Goal: Task Accomplishment & Management: Use online tool/utility

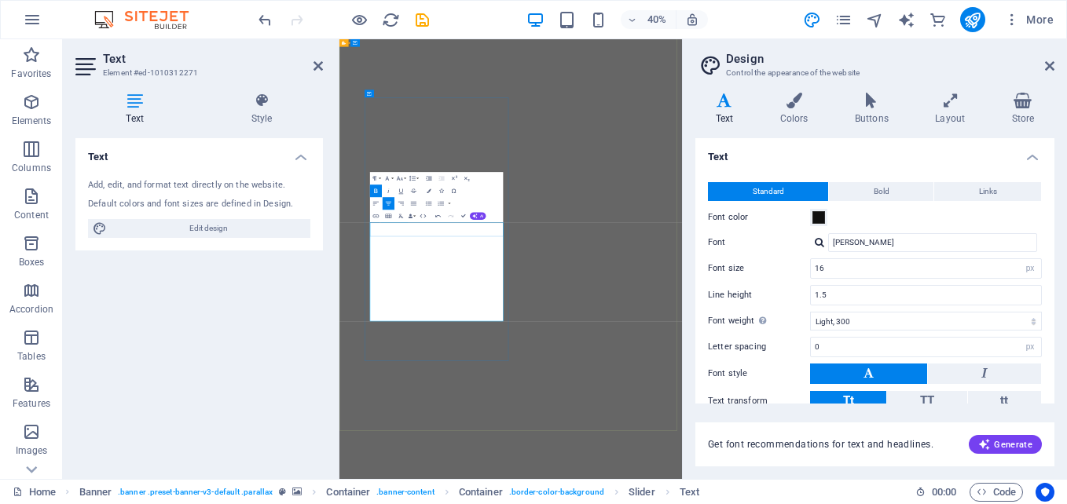
select select "px"
select select "300"
select select "px"
drag, startPoint x: 339, startPoint y: 39, endPoint x: 730, endPoint y: 515, distance: 615.2
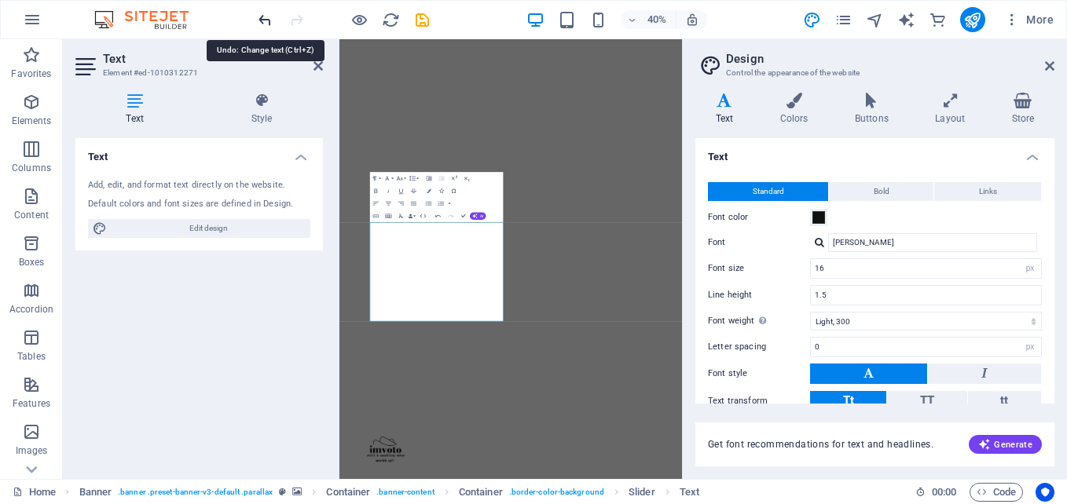
click at [263, 21] on icon "undo" at bounding box center [265, 20] width 18 height 18
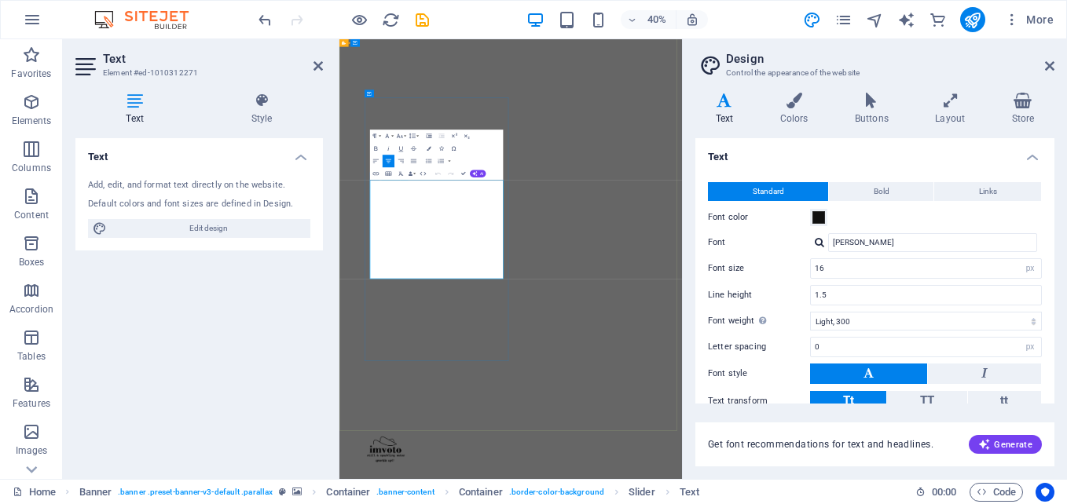
drag, startPoint x: 658, startPoint y: 618, endPoint x: 418, endPoint y: 438, distance: 300.2
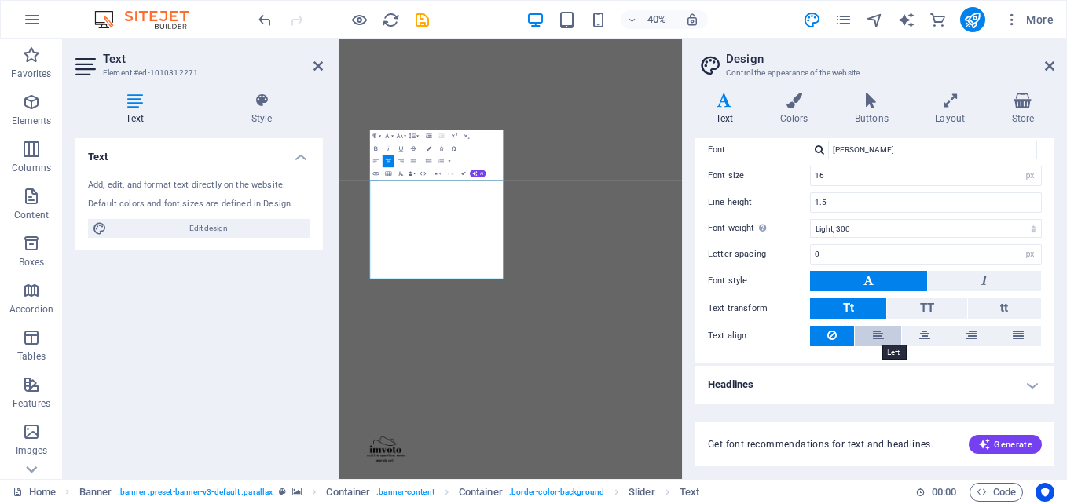
scroll to position [0, 0]
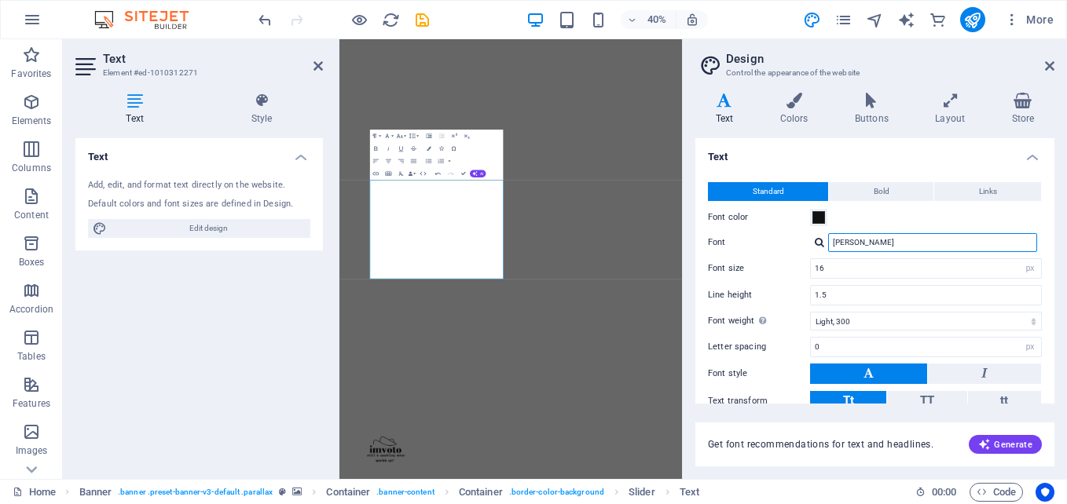
click at [886, 244] on input "[PERSON_NAME]" at bounding box center [932, 242] width 209 height 19
click at [820, 244] on div at bounding box center [819, 242] width 9 height 10
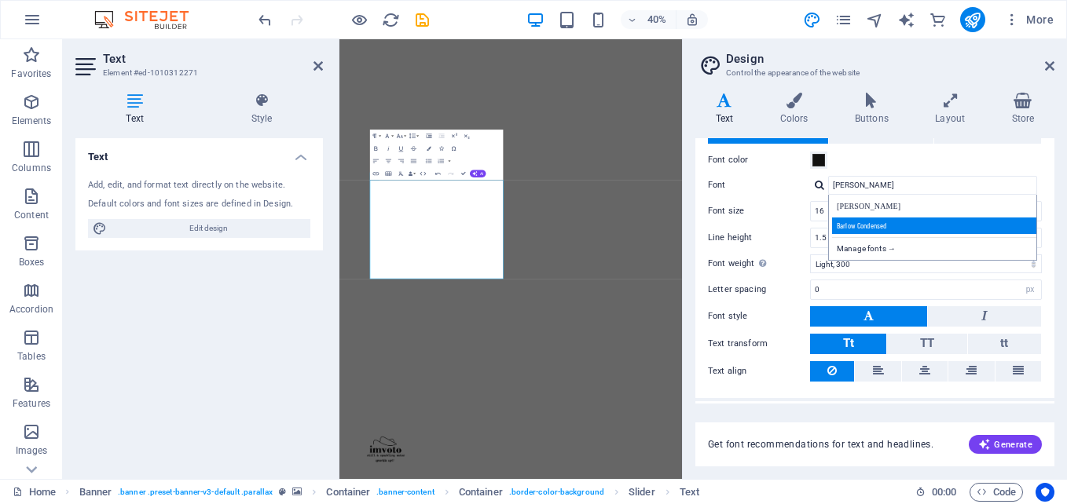
scroll to position [61, 0]
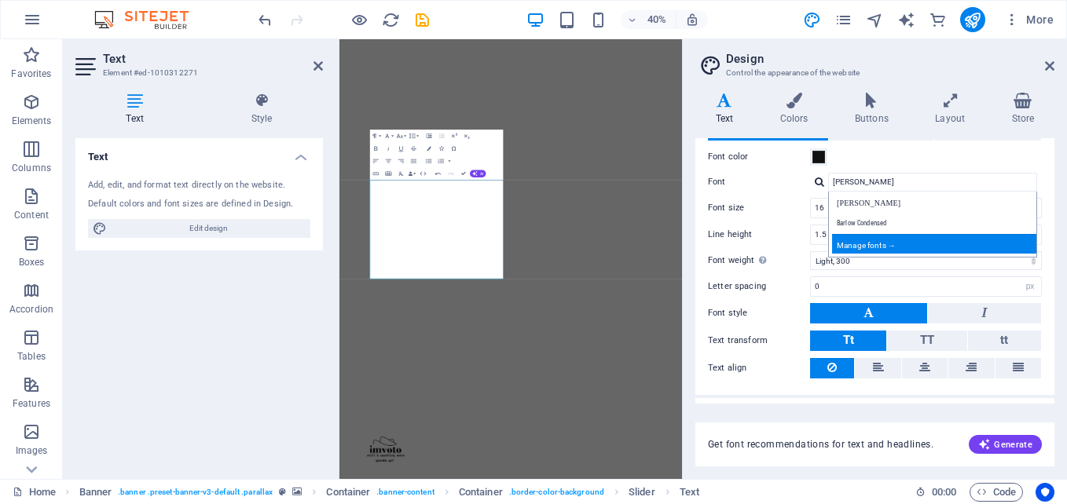
click at [897, 242] on div "Manage fonts →" at bounding box center [935, 244] width 207 height 20
select select "popularity"
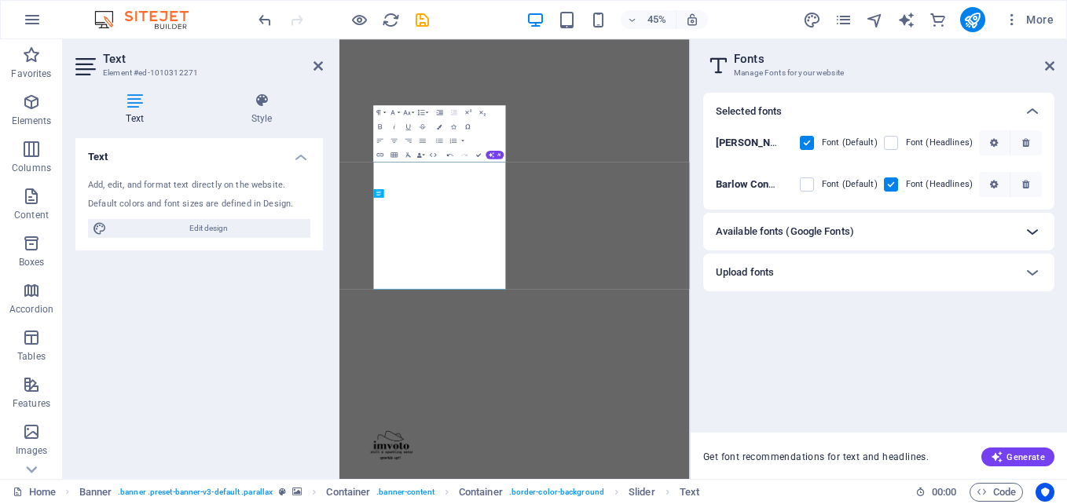
click at [1034, 224] on icon at bounding box center [1032, 231] width 19 height 19
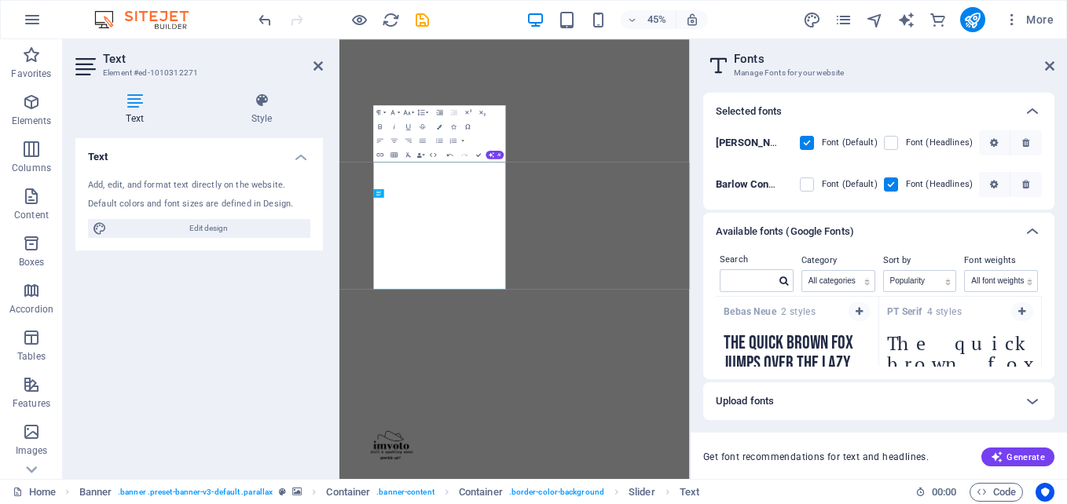
scroll to position [2302, 0]
click at [857, 310] on icon "button" at bounding box center [859, 310] width 7 height 9
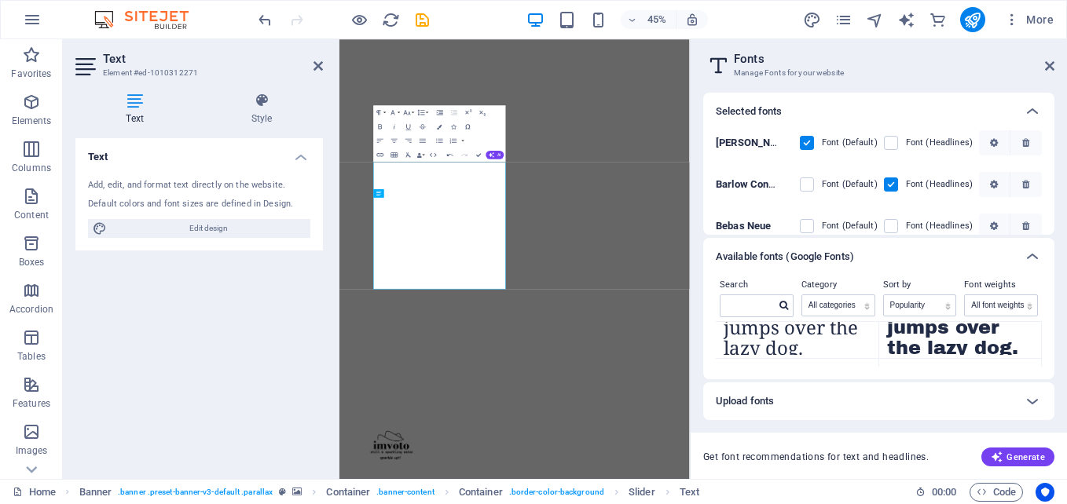
scroll to position [17, 0]
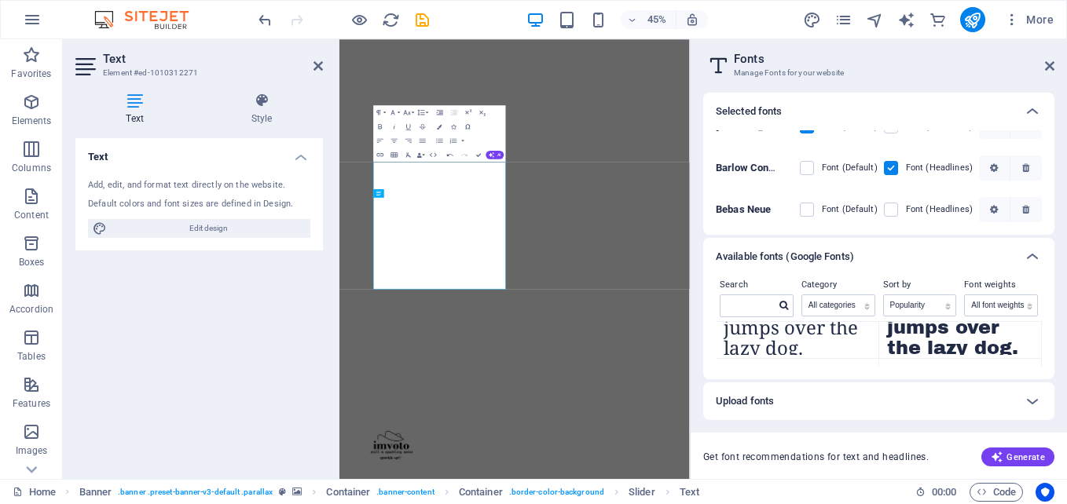
click at [702, 75] on aside "Fonts Manage Fonts for your website Selected fonts [PERSON_NAME] Font (Default)…" at bounding box center [878, 259] width 377 height 440
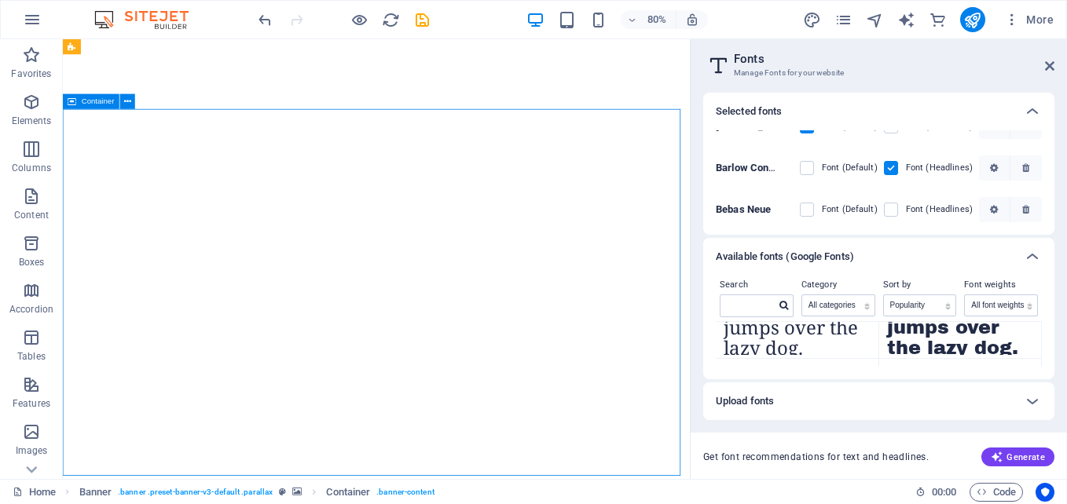
scroll to position [4, 0]
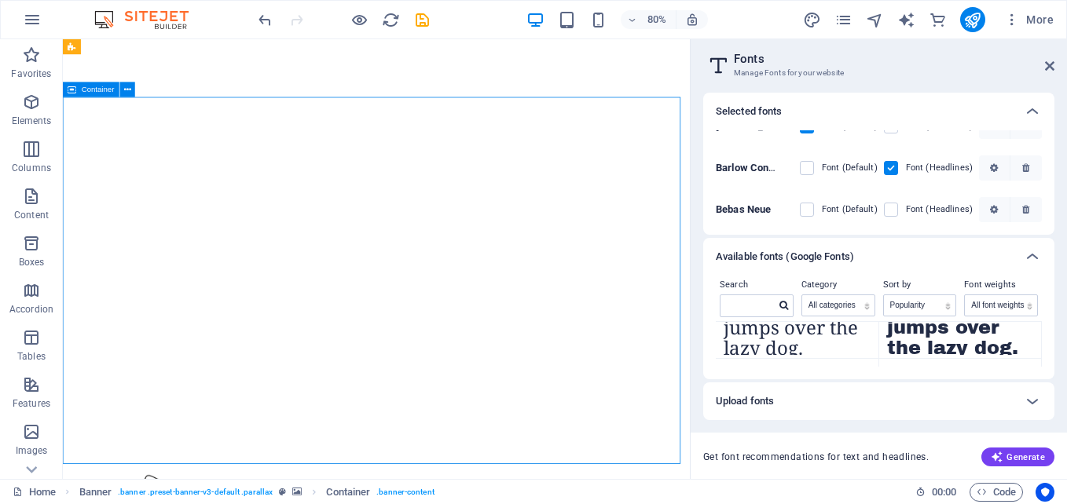
scroll to position [0, 0]
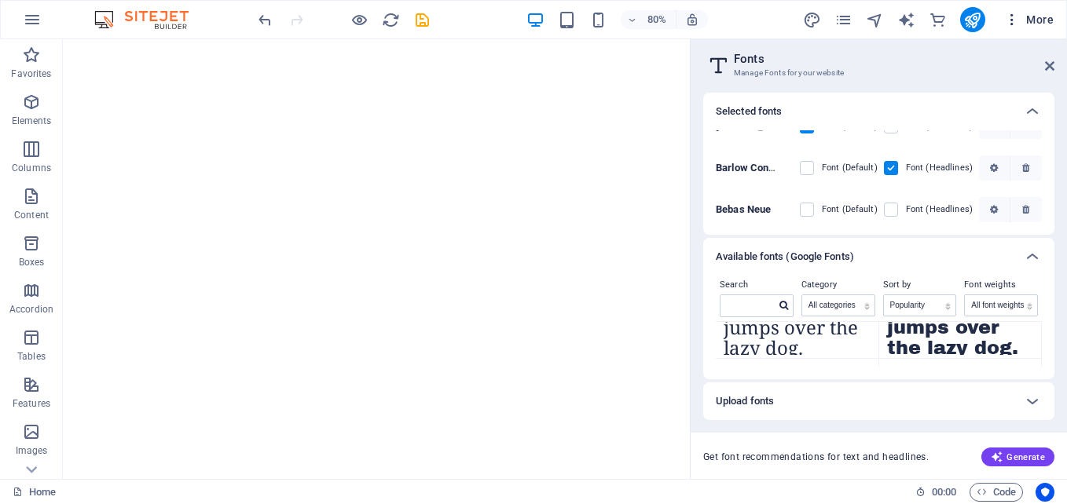
click at [1030, 19] on span "More" at bounding box center [1029, 20] width 50 height 16
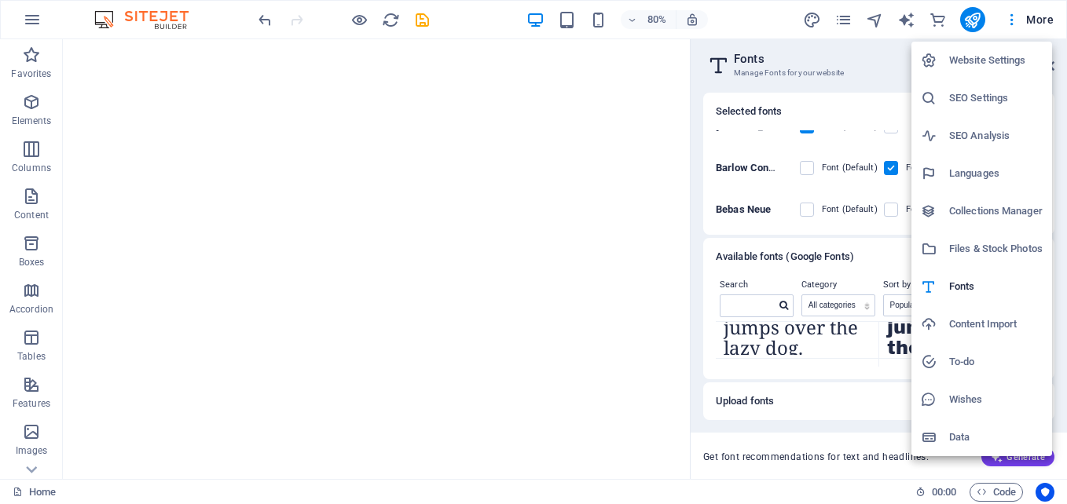
click at [1012, 18] on div at bounding box center [533, 252] width 1067 height 504
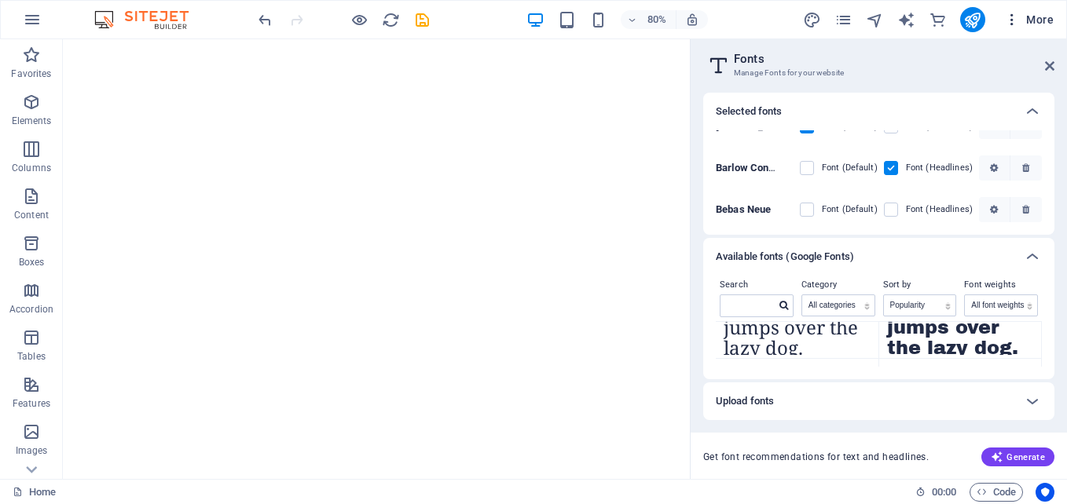
click at [1012, 20] on icon "button" at bounding box center [1012, 20] width 16 height 16
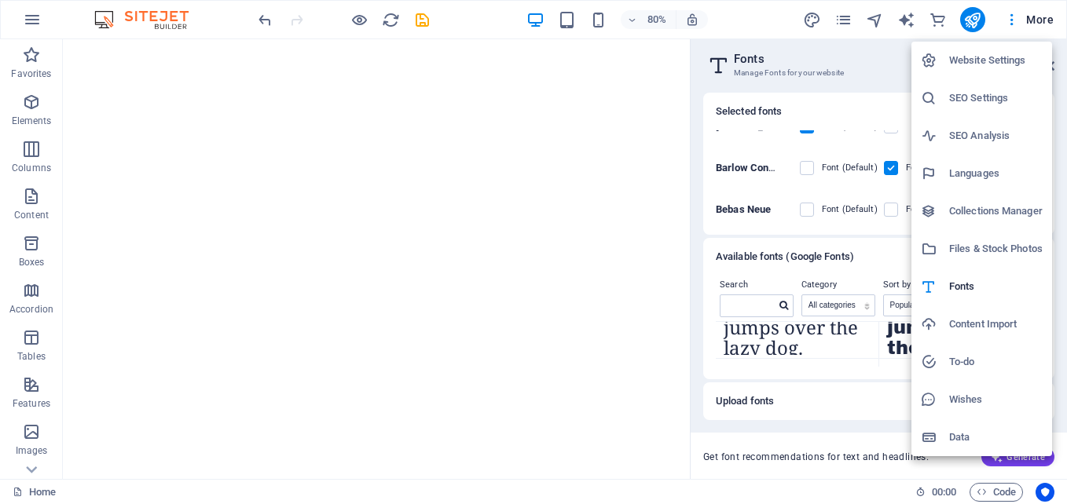
click at [763, 17] on div at bounding box center [533, 252] width 1067 height 504
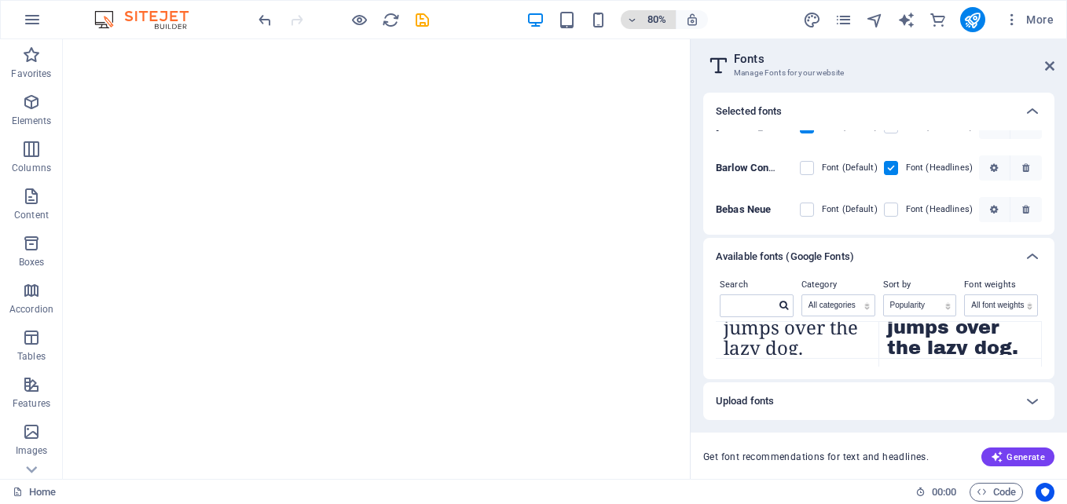
click at [632, 20] on icon "button" at bounding box center [632, 20] width 11 height 10
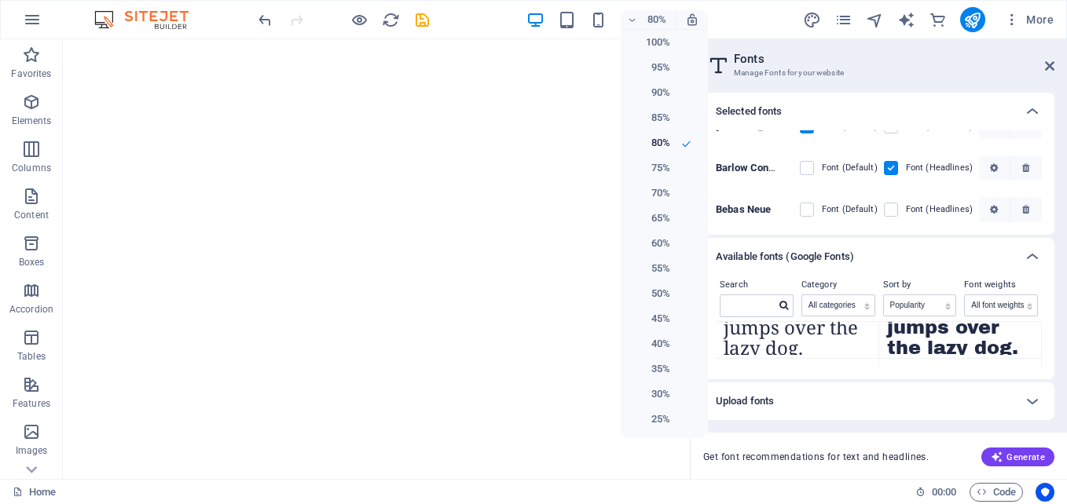
click at [36, 14] on div at bounding box center [533, 252] width 1067 height 504
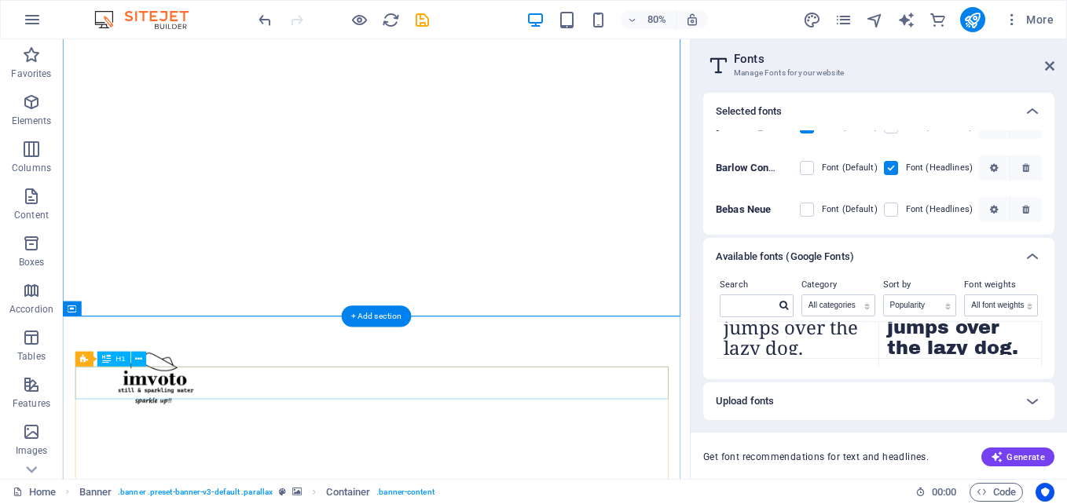
scroll to position [279, 0]
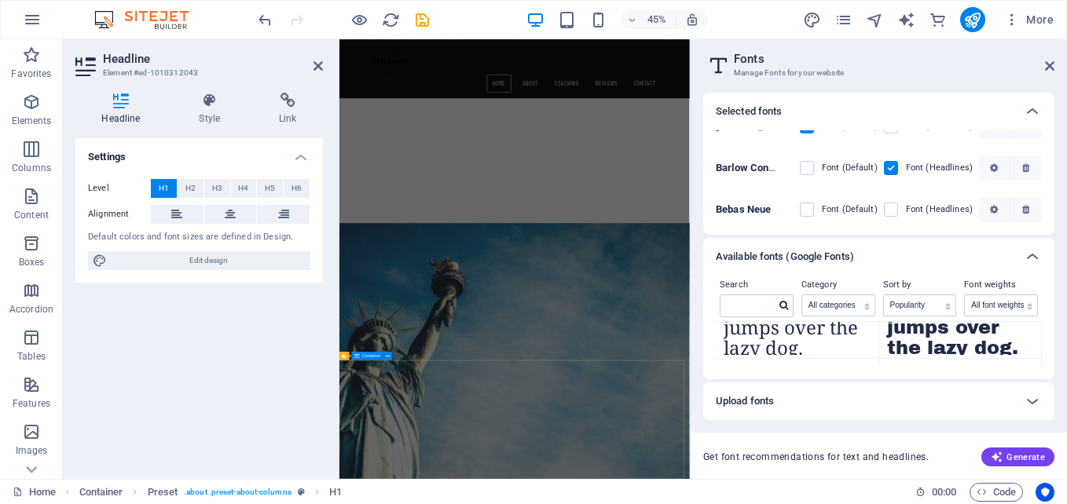
scroll to position [2067, 0]
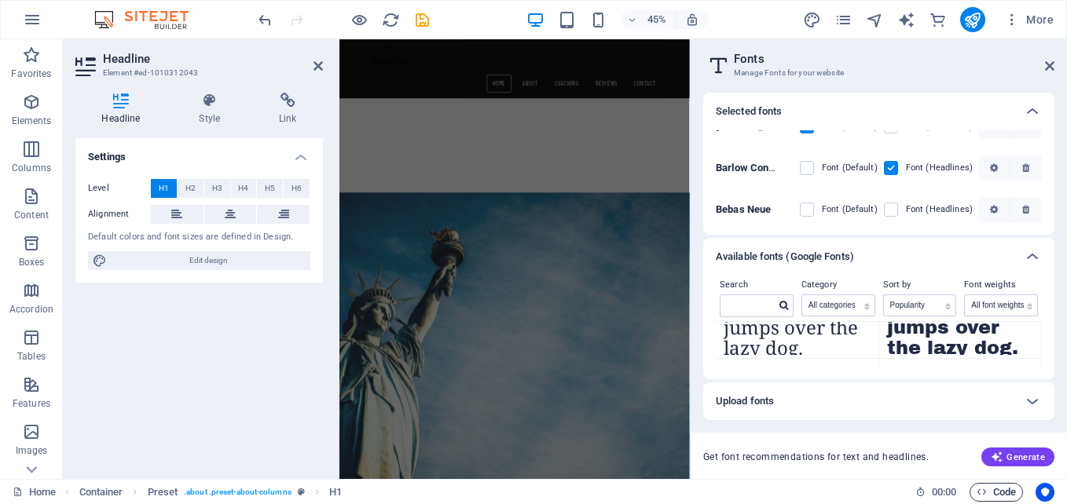
click at [997, 498] on span "Code" at bounding box center [996, 492] width 39 height 19
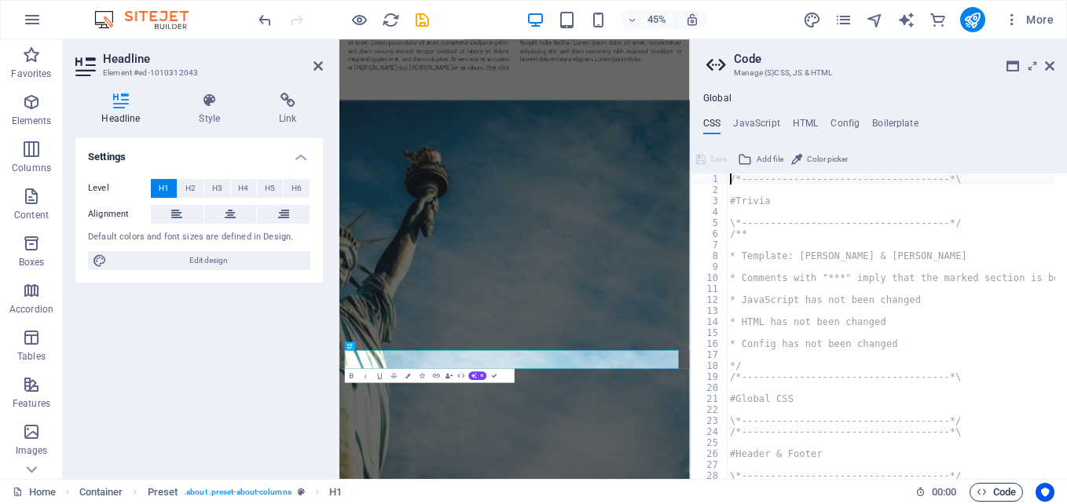
scroll to position [349, 0]
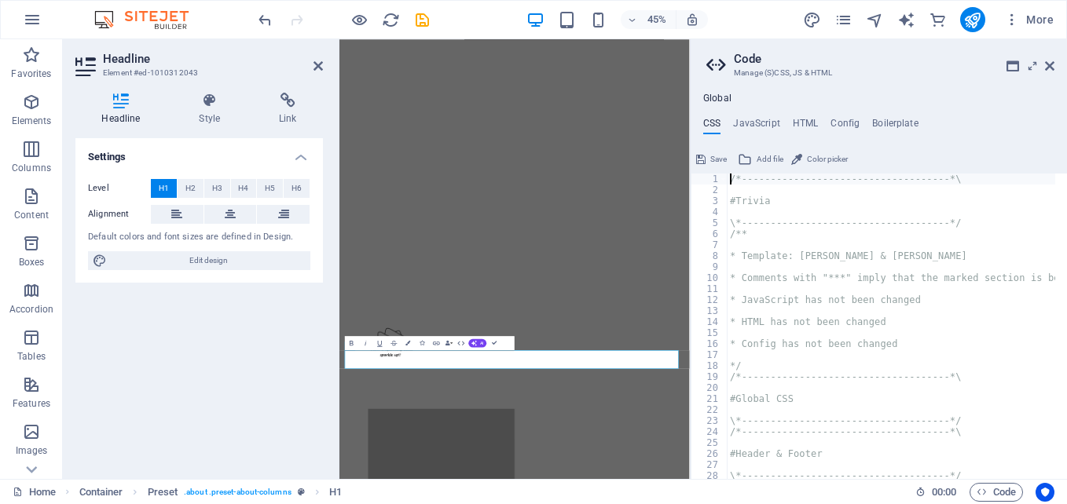
paste textarea "</html>"
type textarea "</html>/*------------------------------------*\"
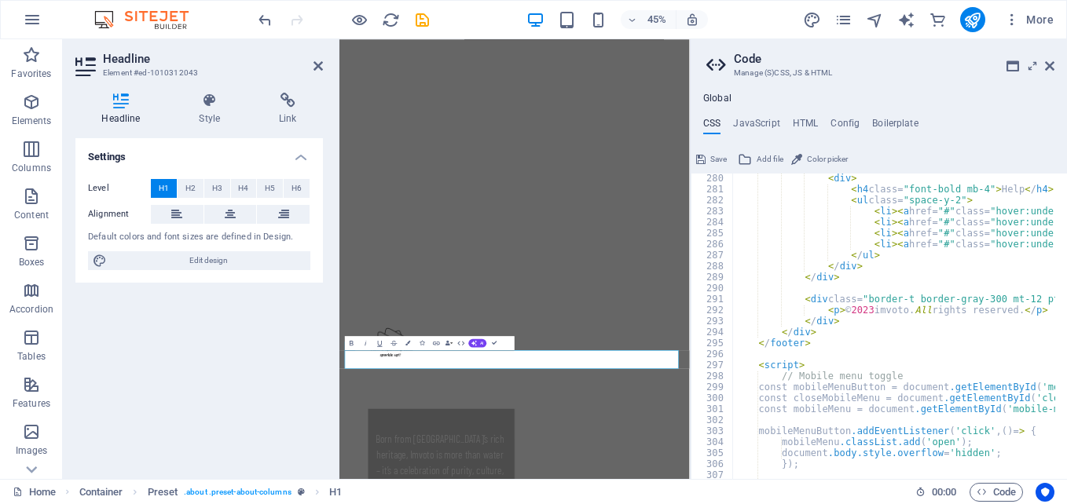
scroll to position [3070, 0]
click at [802, 123] on h4 "HTML" at bounding box center [806, 126] width 26 height 17
type textarea "<a href="#main-content" class="wv-link-content button">Skip to main content</a>"
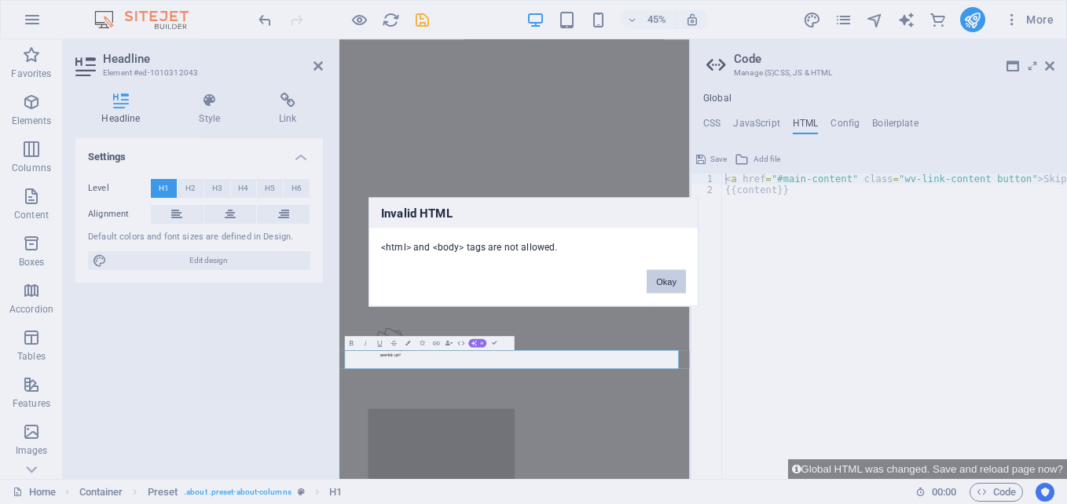
click at [668, 287] on button "Okay" at bounding box center [666, 282] width 39 height 24
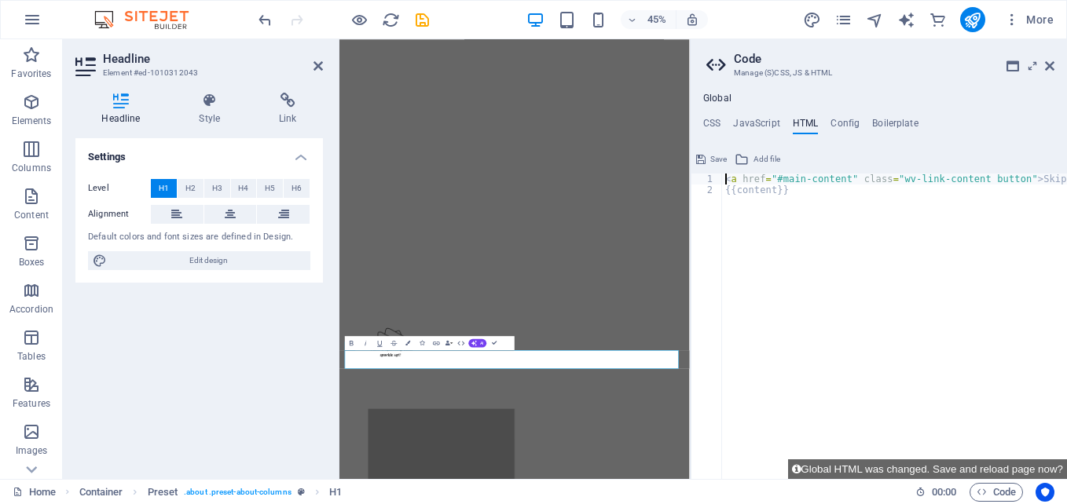
paste textarea
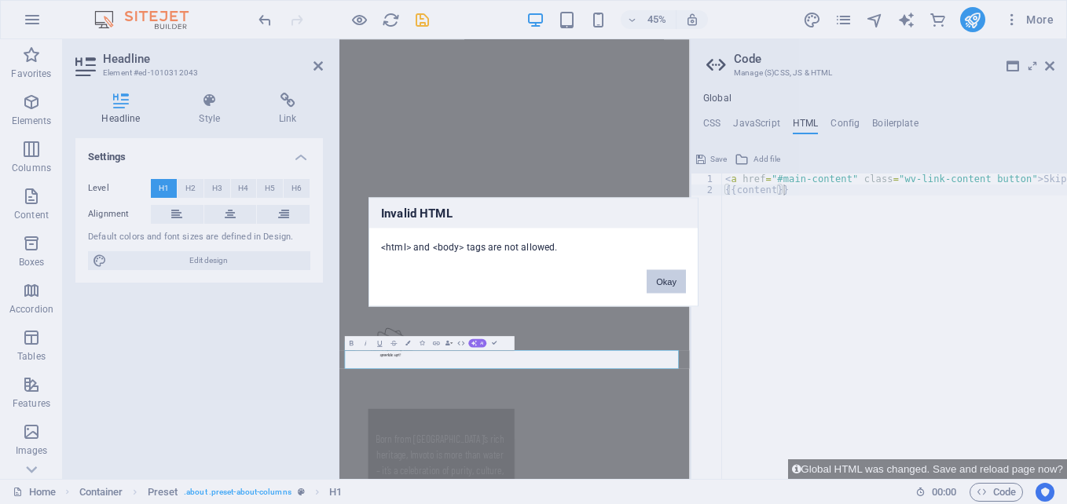
click at [658, 283] on button "Okay" at bounding box center [666, 282] width 39 height 24
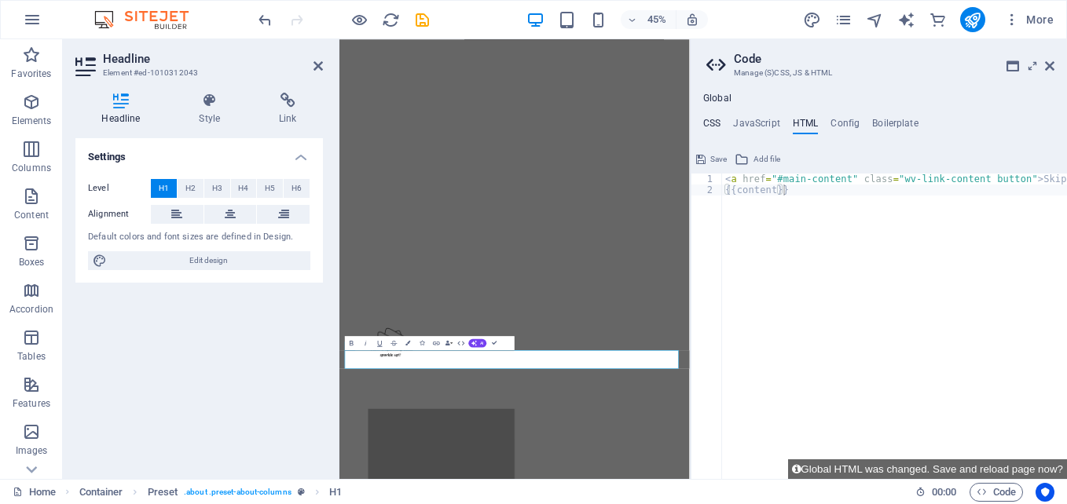
click at [716, 123] on h4 "CSS" at bounding box center [711, 126] width 17 height 17
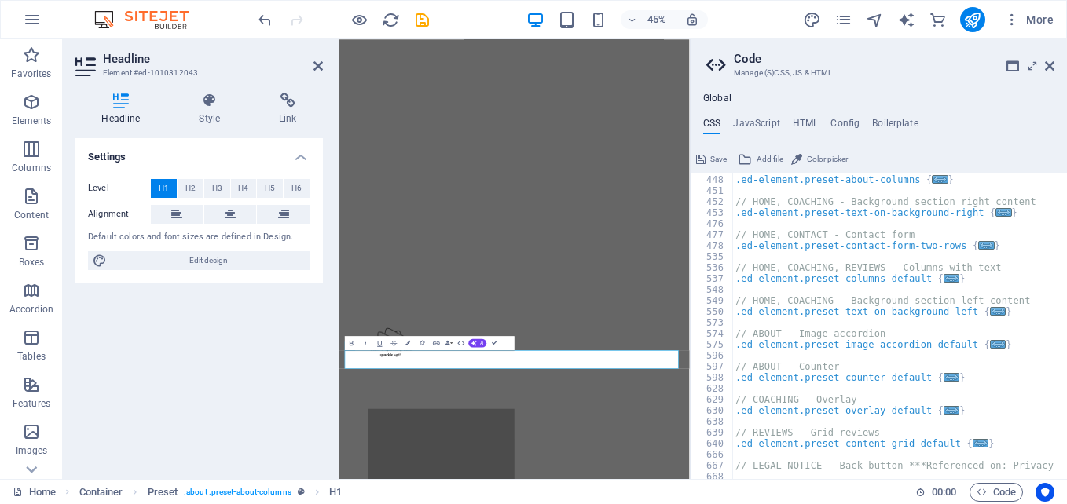
scroll to position [4030, 0]
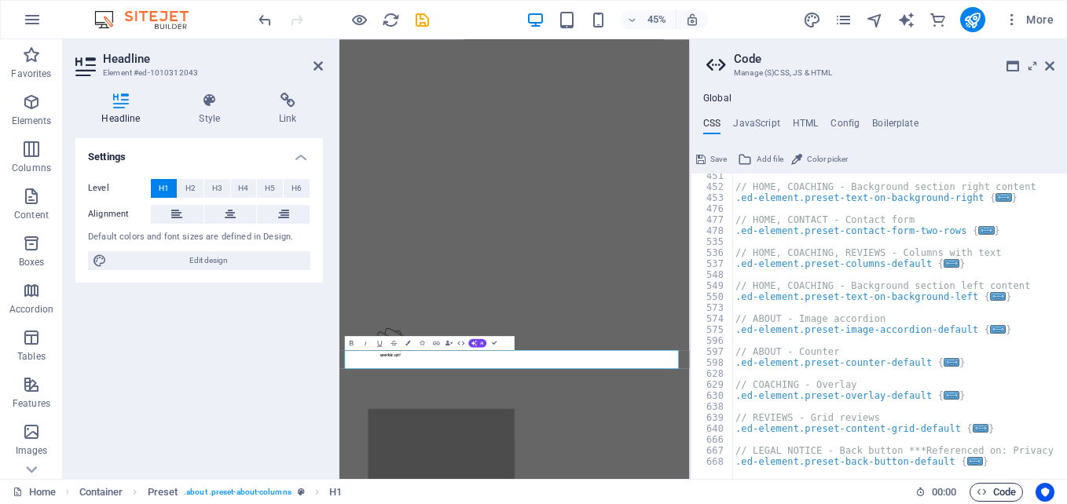
click at [1005, 493] on span "Code" at bounding box center [996, 492] width 39 height 19
click at [713, 156] on span "Save" at bounding box center [718, 159] width 17 height 19
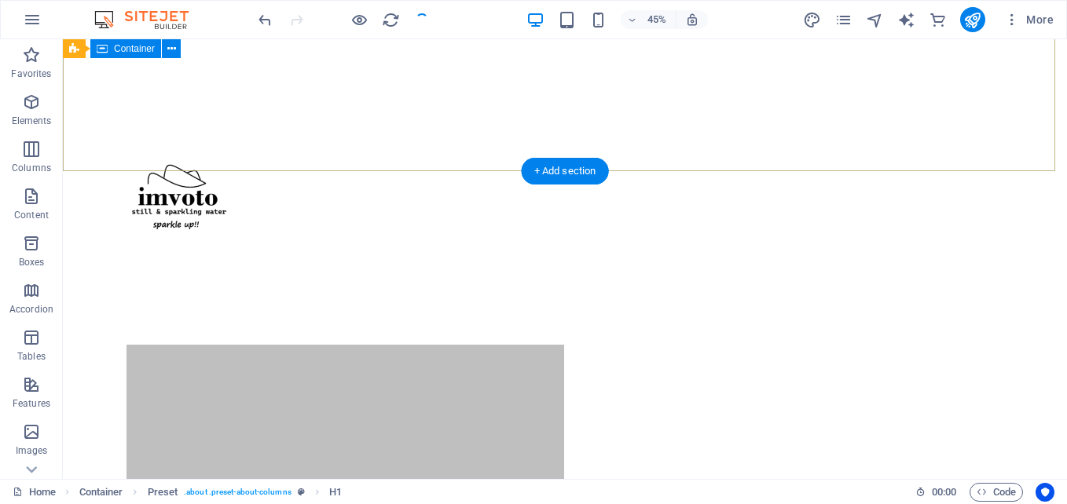
checkbox input "false"
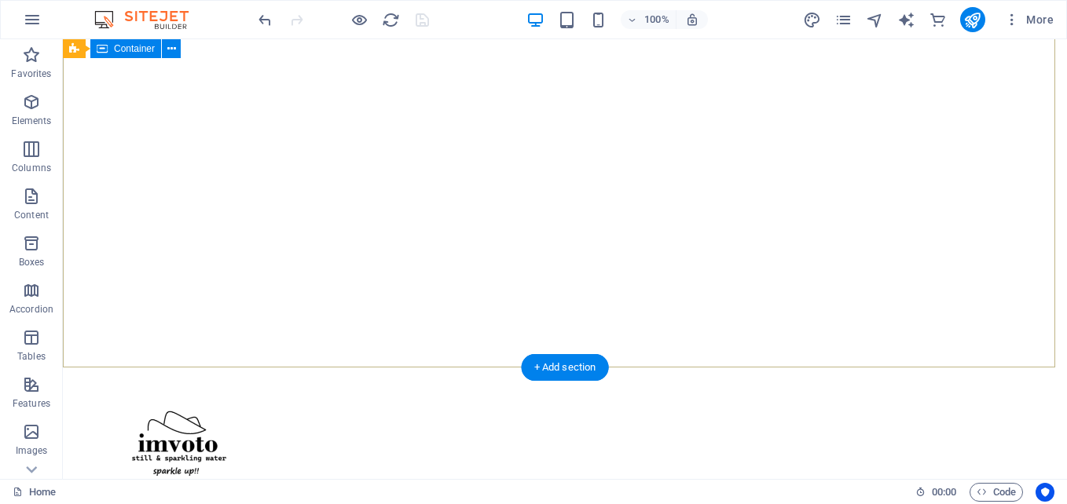
scroll to position [0, 0]
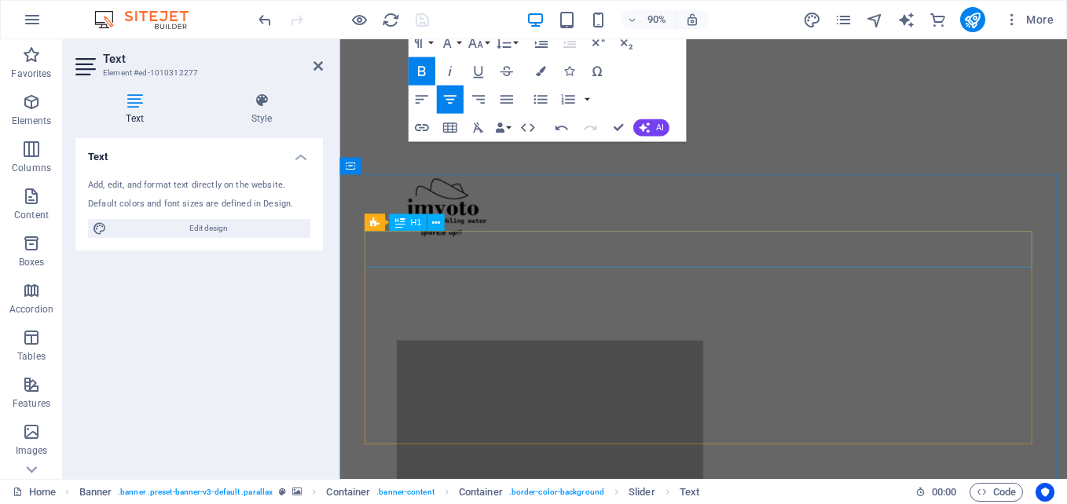
scroll to position [360, 0]
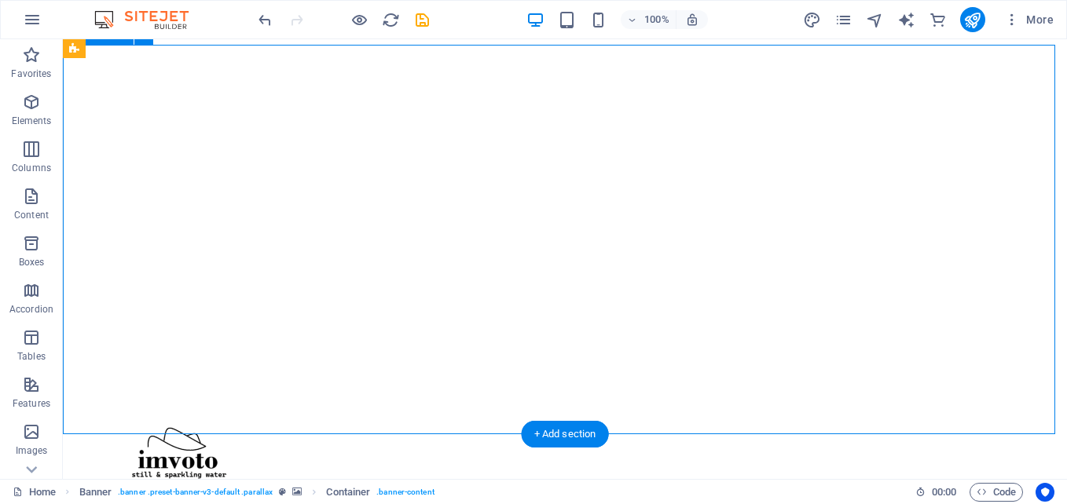
scroll to position [0, 0]
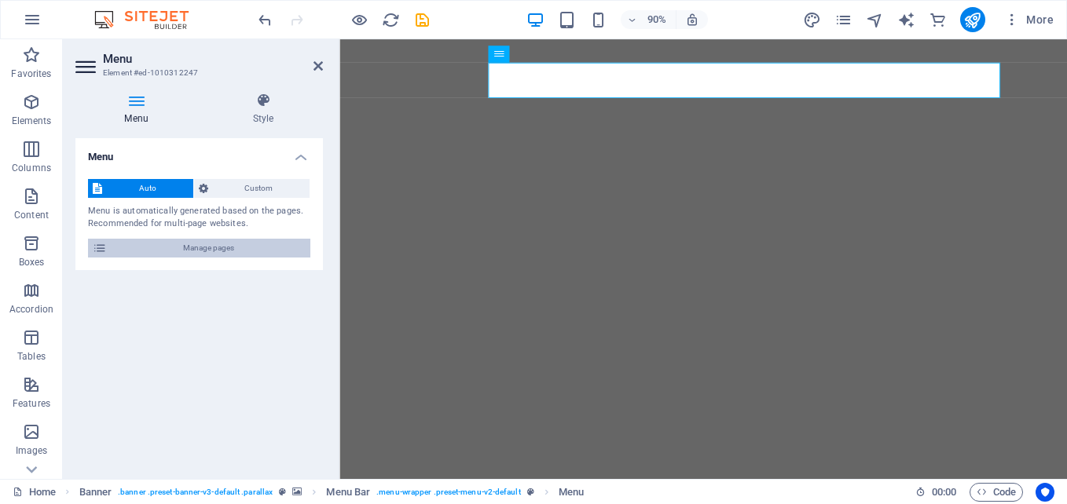
click at [228, 244] on span "Manage pages" at bounding box center [209, 248] width 194 height 19
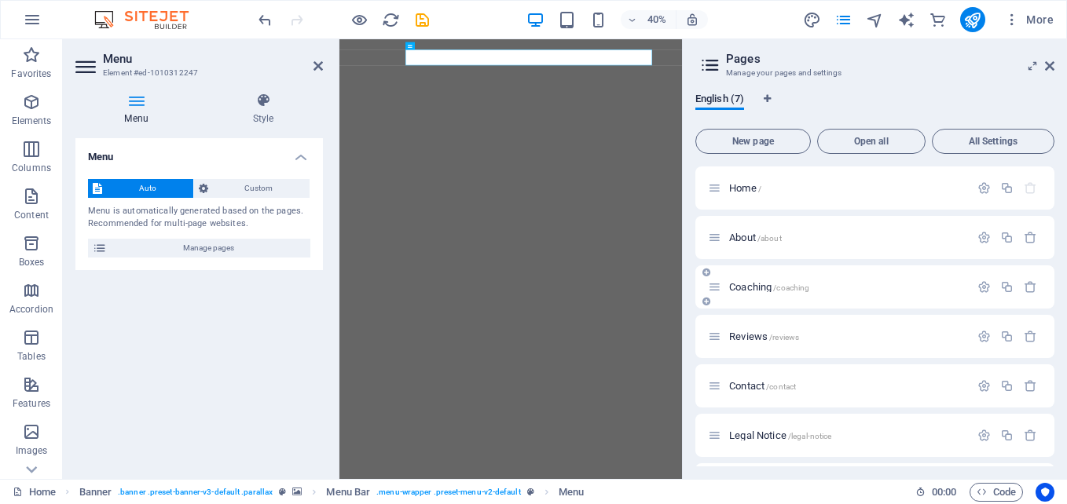
click at [1029, 294] on div at bounding box center [1007, 287] width 69 height 17
click at [1028, 287] on icon "button" at bounding box center [1030, 287] width 13 height 13
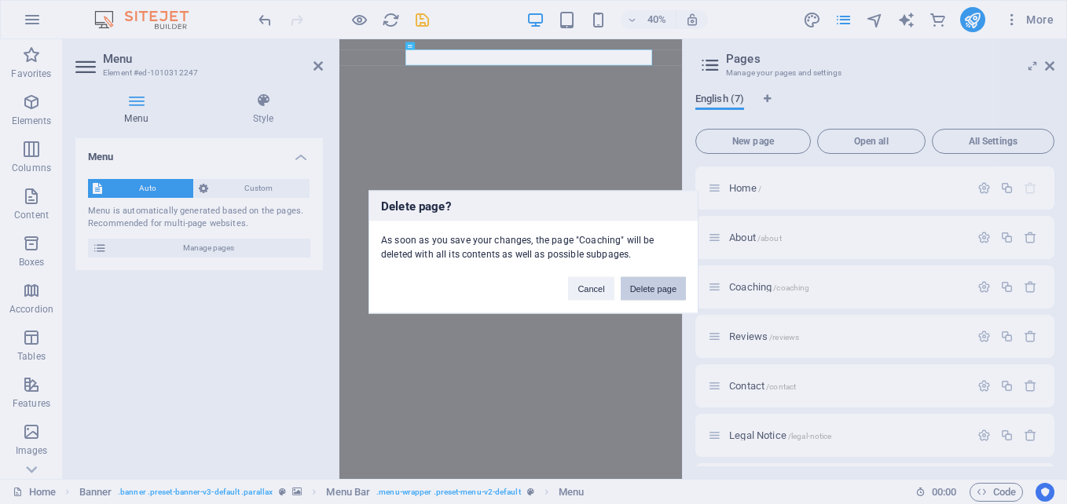
click at [648, 292] on button "Delete page" at bounding box center [653, 289] width 65 height 24
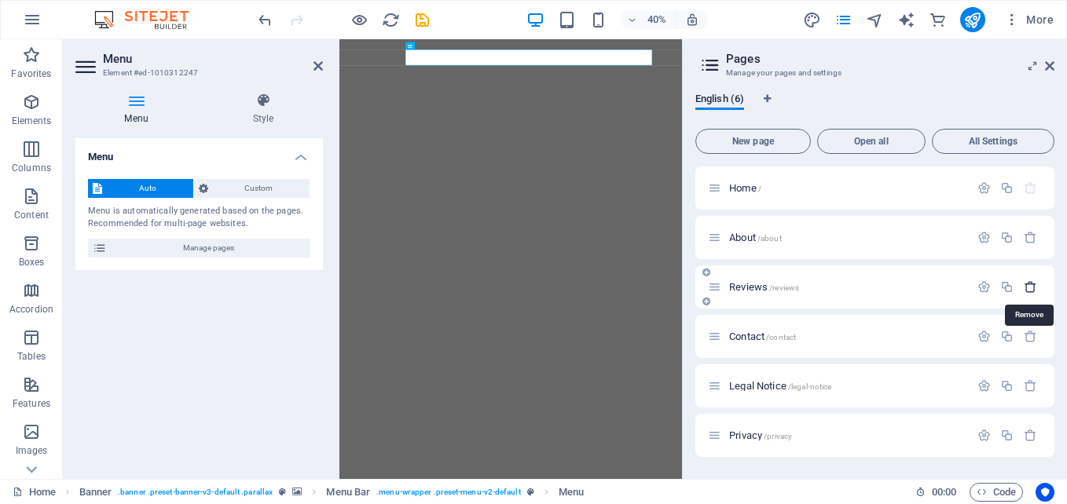
click at [1029, 291] on icon "button" at bounding box center [1030, 287] width 13 height 13
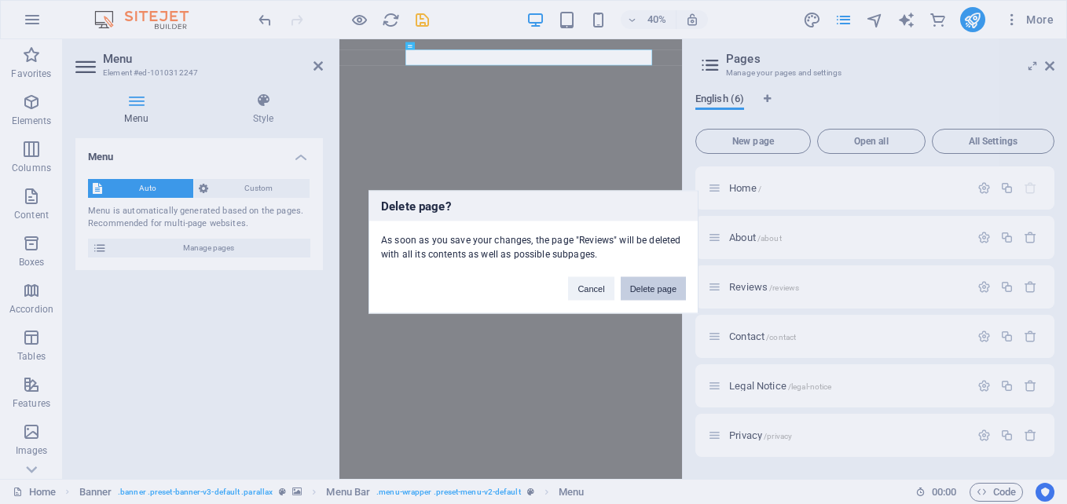
click at [650, 283] on button "Delete page" at bounding box center [653, 289] width 65 height 24
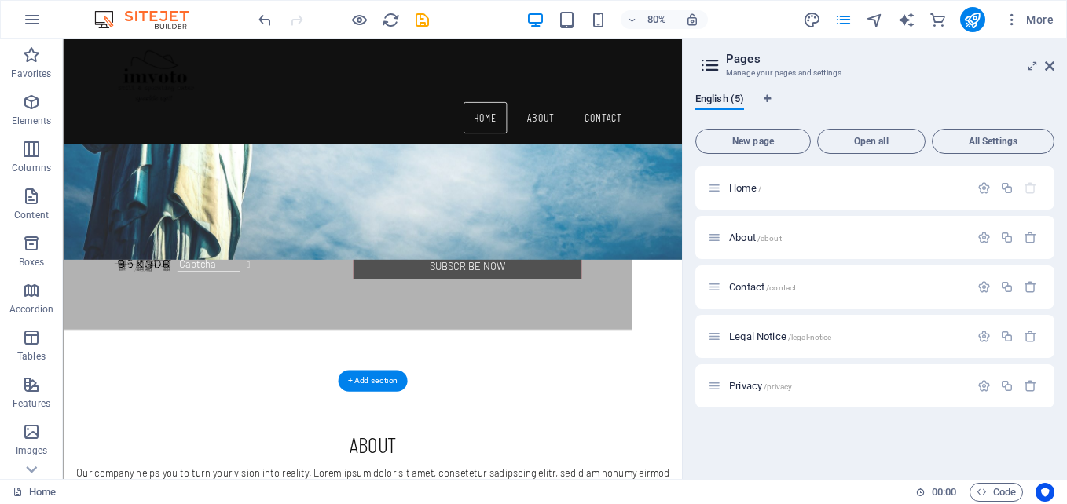
scroll to position [2067, 0]
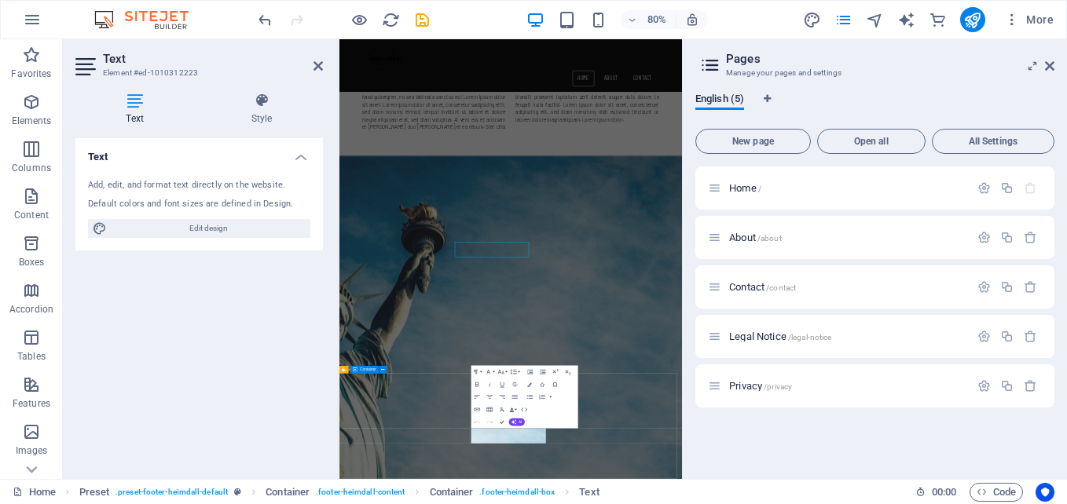
scroll to position [1983, 0]
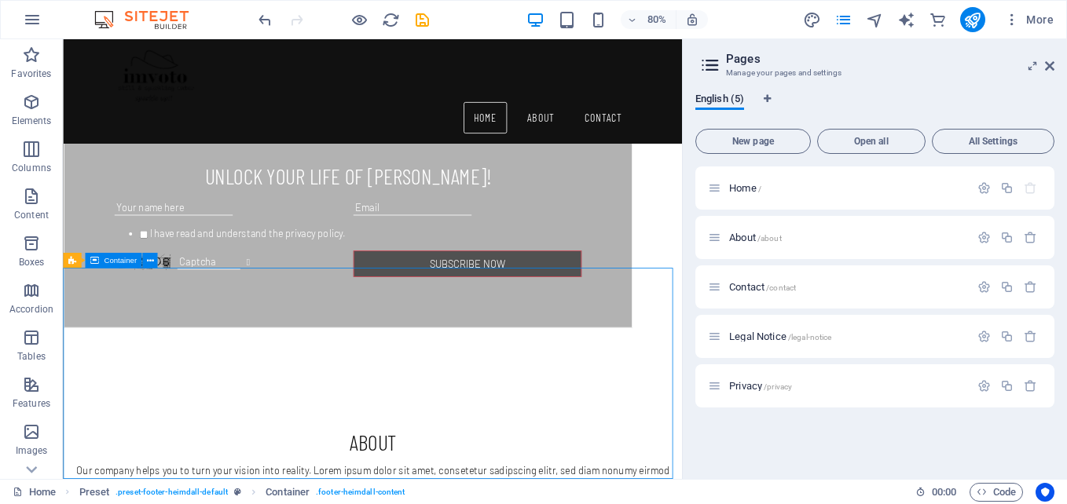
scroll to position [2067, 0]
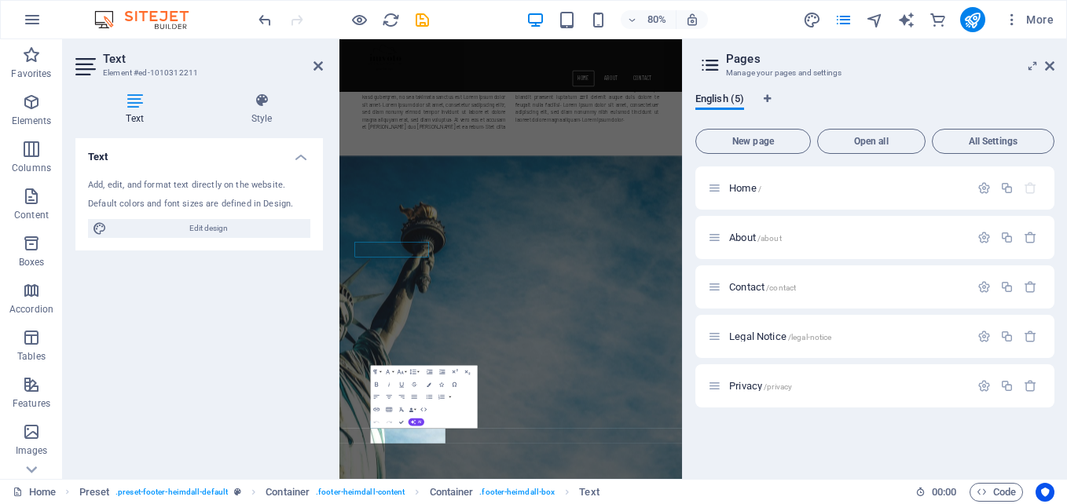
scroll to position [1983, 0]
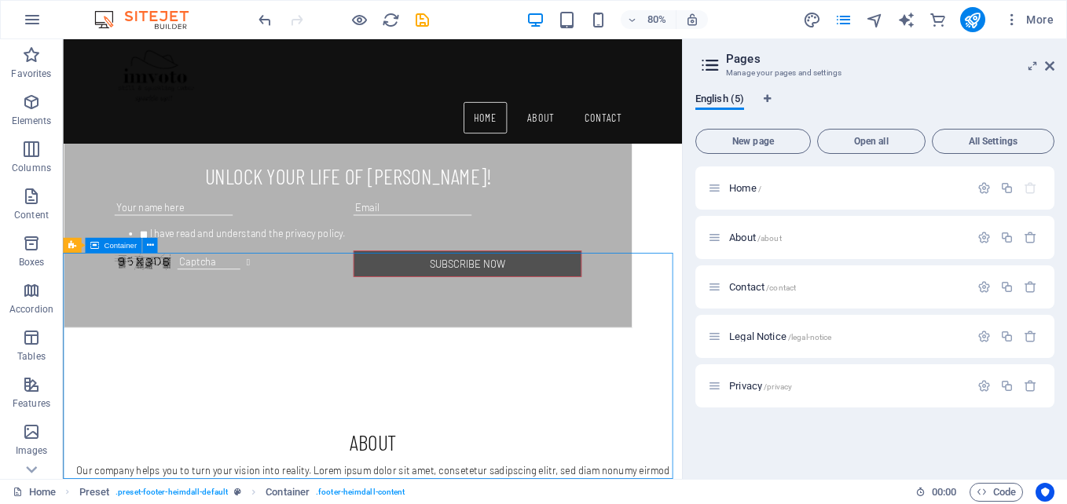
scroll to position [2085, 0]
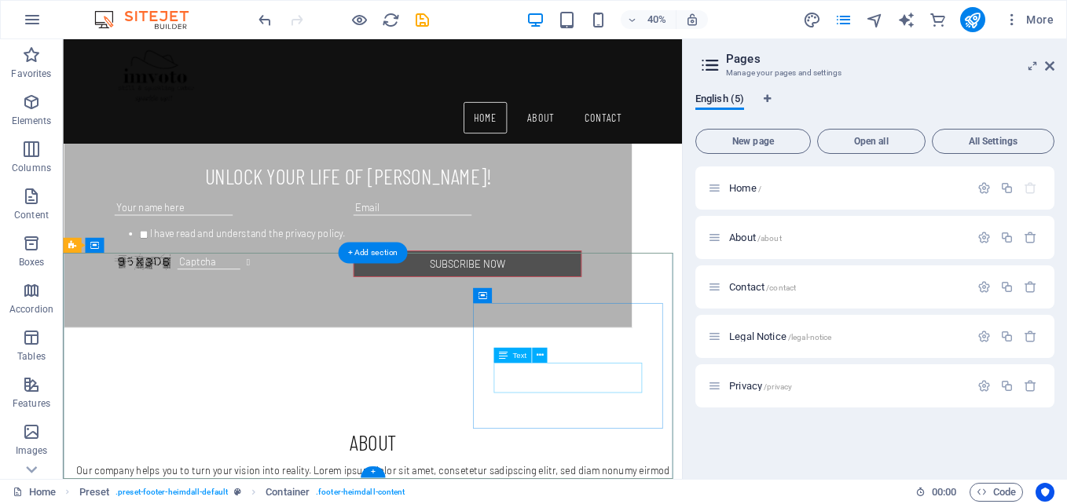
scroll to position [2085, 0]
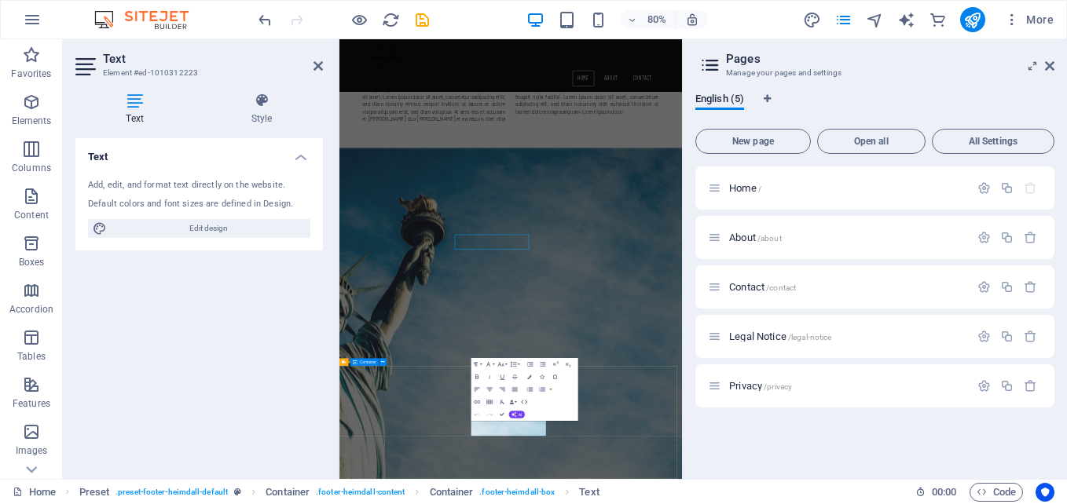
scroll to position [2001, 0]
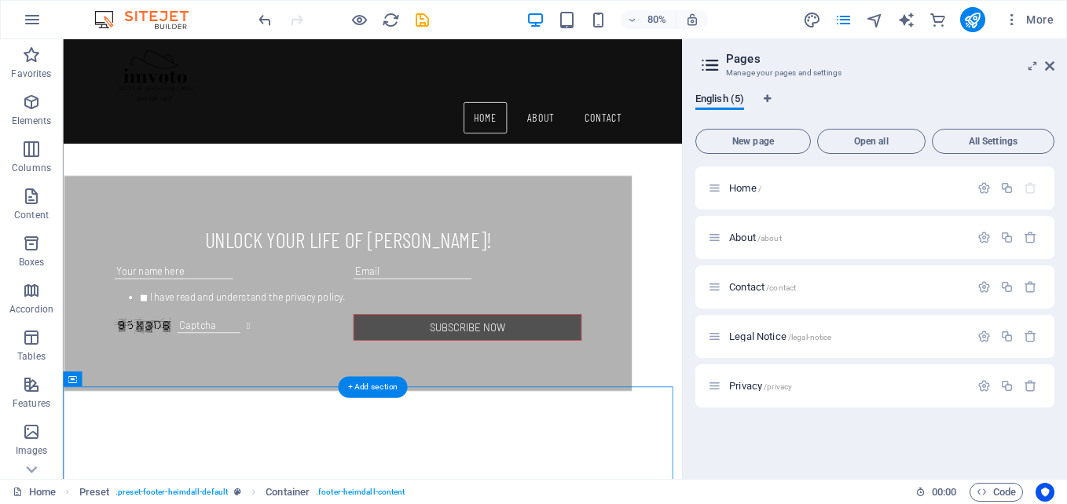
scroll to position [2085, 0]
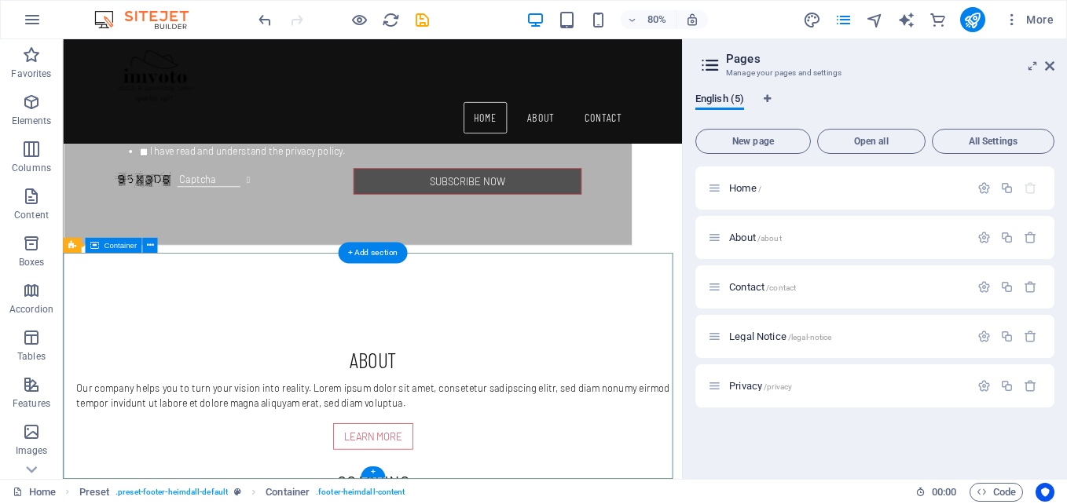
drag, startPoint x: 533, startPoint y: 555, endPoint x: 453, endPoint y: 580, distance: 84.0
click at [369, 472] on div "+" at bounding box center [372, 472] width 24 height 11
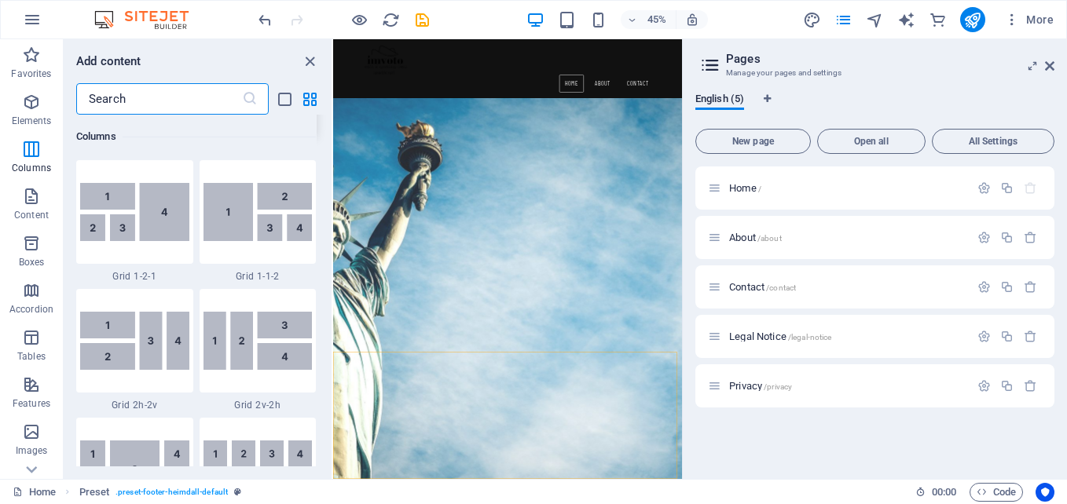
scroll to position [2241, 0]
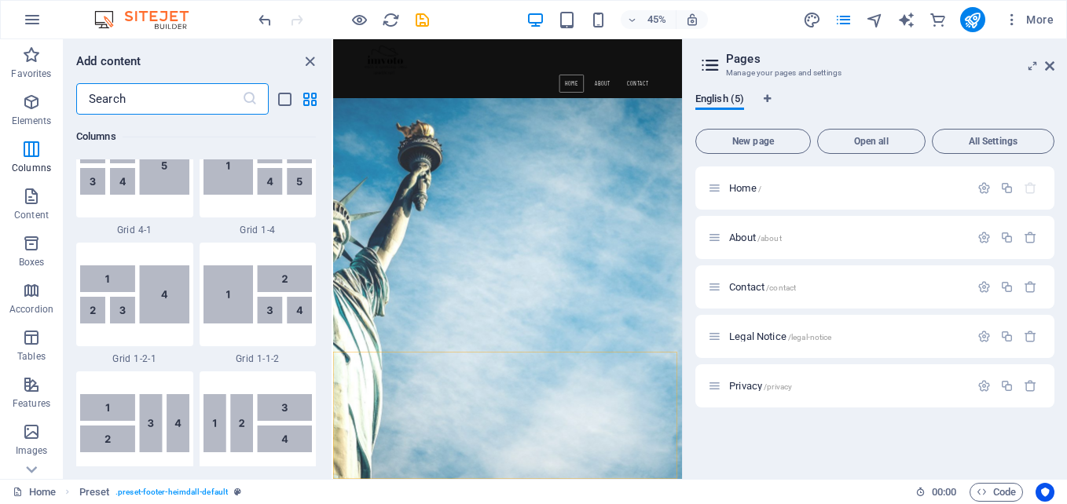
click at [175, 102] on input "text" at bounding box center [159, 98] width 166 height 31
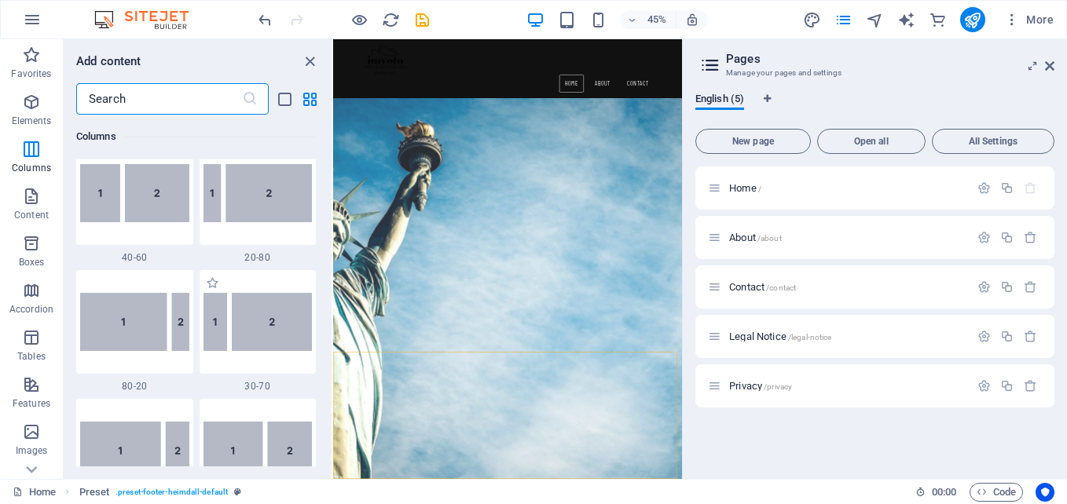
scroll to position [1184, 0]
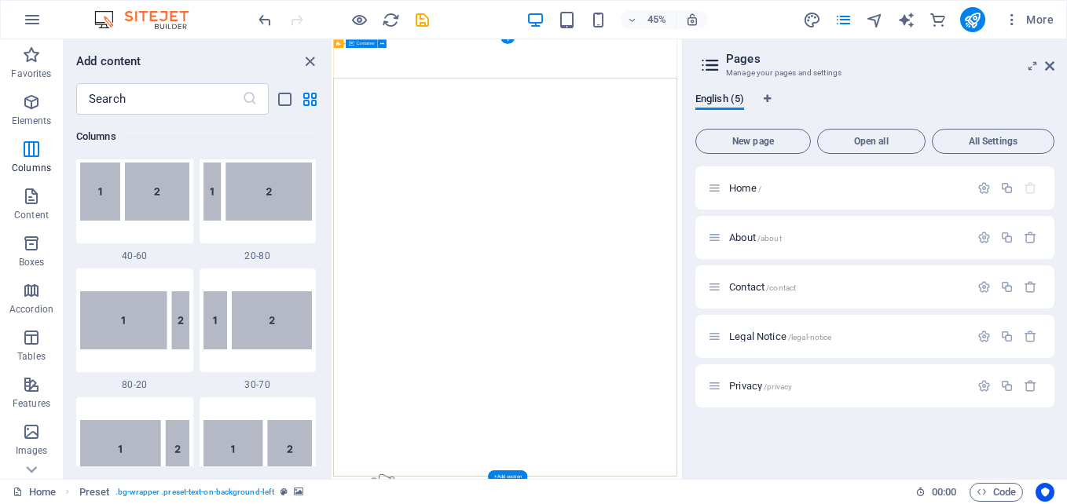
scroll to position [0, 0]
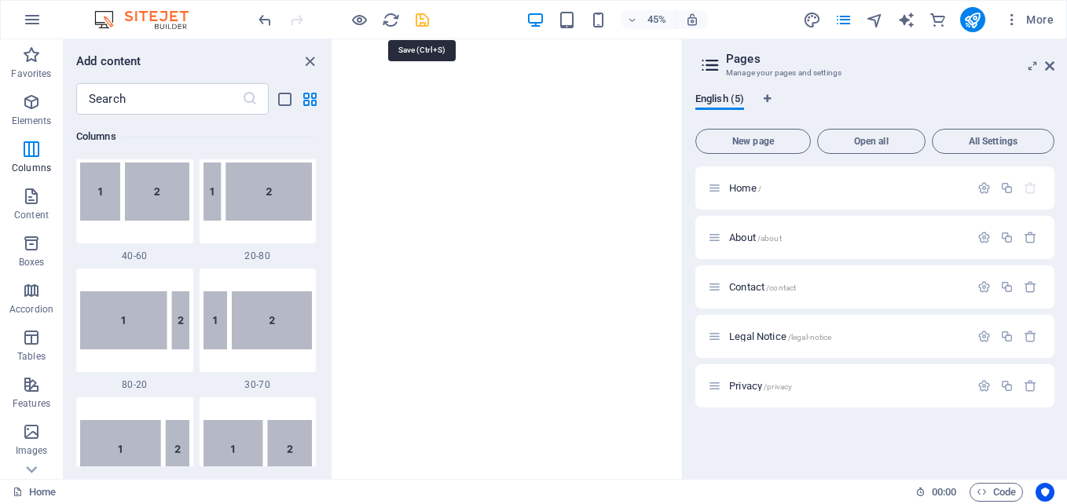
click at [420, 28] on icon "save" at bounding box center [422, 20] width 18 height 18
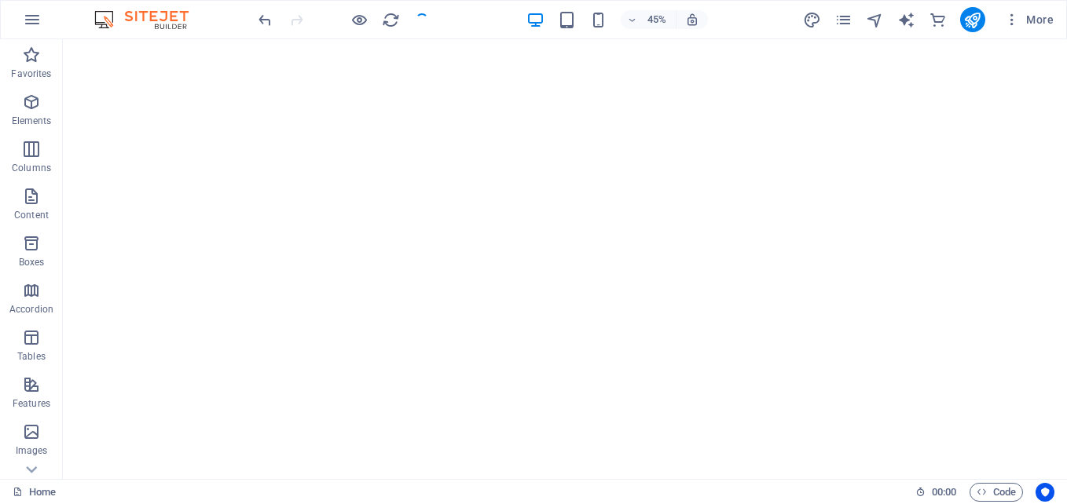
checkbox input "false"
click at [31, 20] on icon "button" at bounding box center [32, 19] width 19 height 19
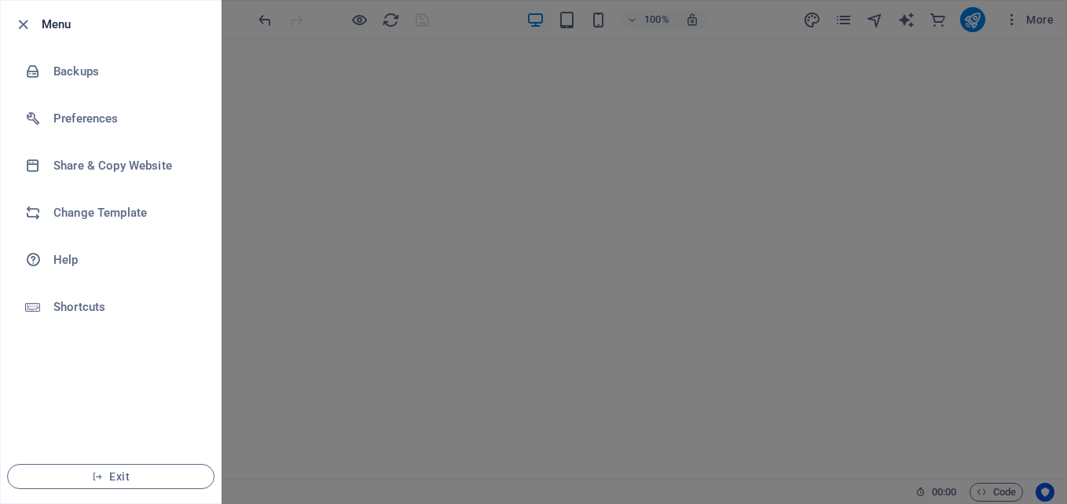
click at [740, 174] on div at bounding box center [533, 252] width 1067 height 504
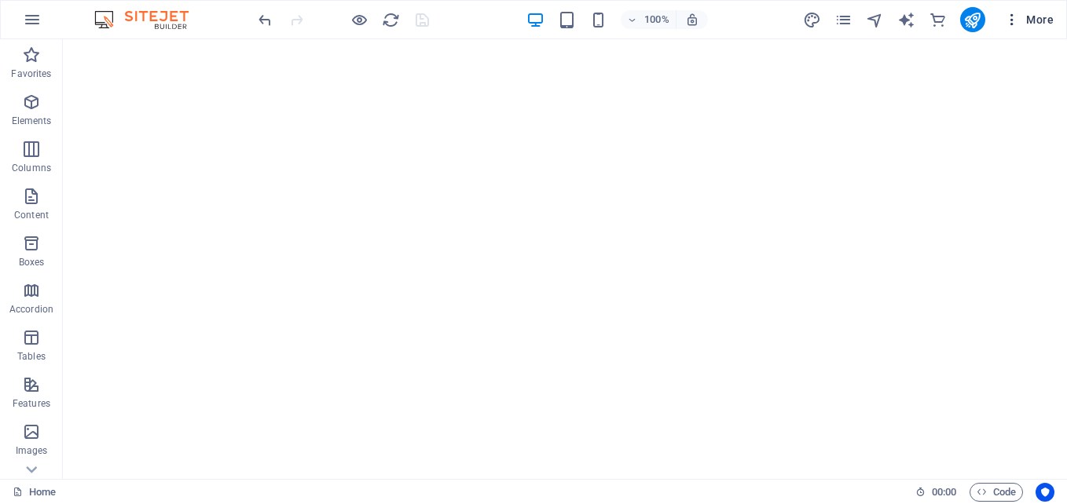
click at [1033, 13] on span "More" at bounding box center [1029, 20] width 50 height 16
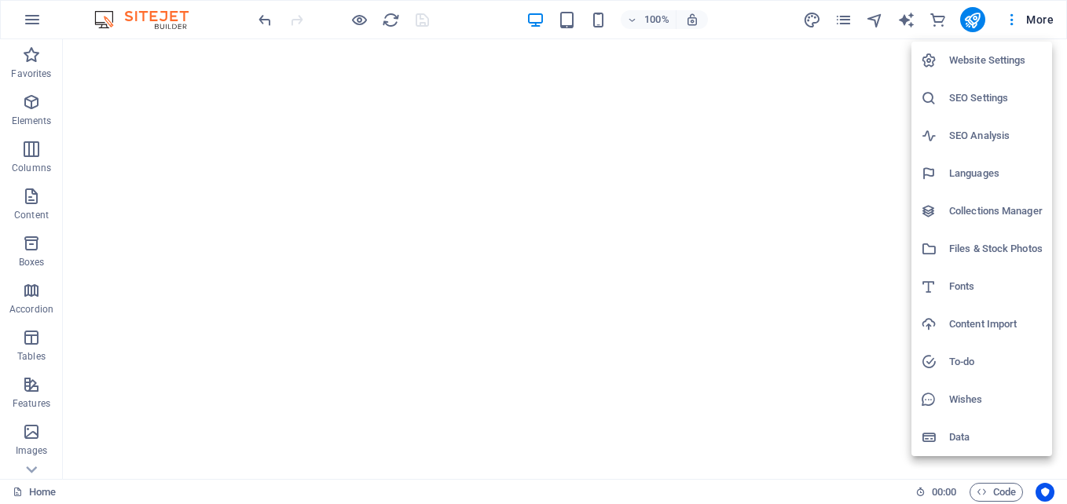
click at [849, 24] on div at bounding box center [533, 252] width 1067 height 504
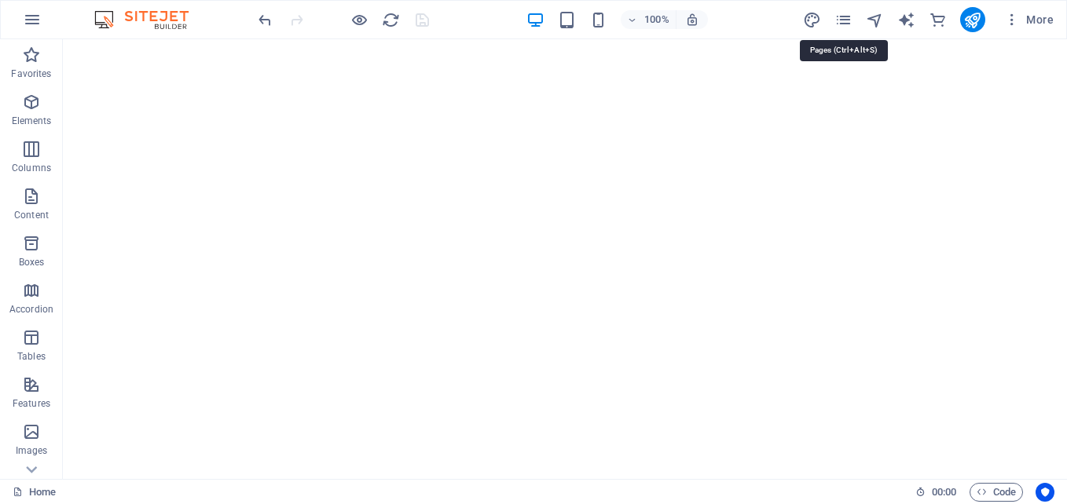
click at [849, 24] on icon "pages" at bounding box center [844, 20] width 18 height 18
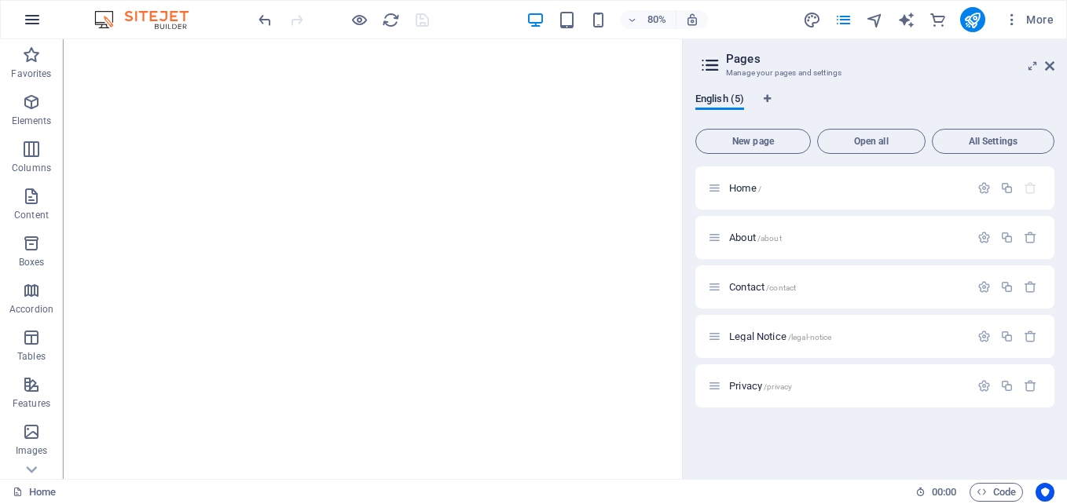
click at [33, 13] on icon "button" at bounding box center [32, 19] width 19 height 19
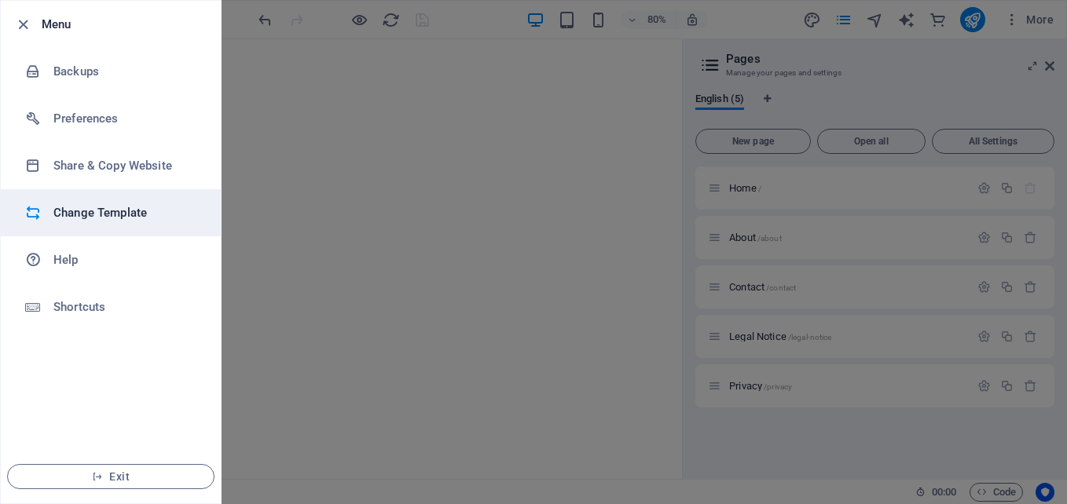
click at [95, 211] on h6 "Change Template" at bounding box center [125, 213] width 145 height 19
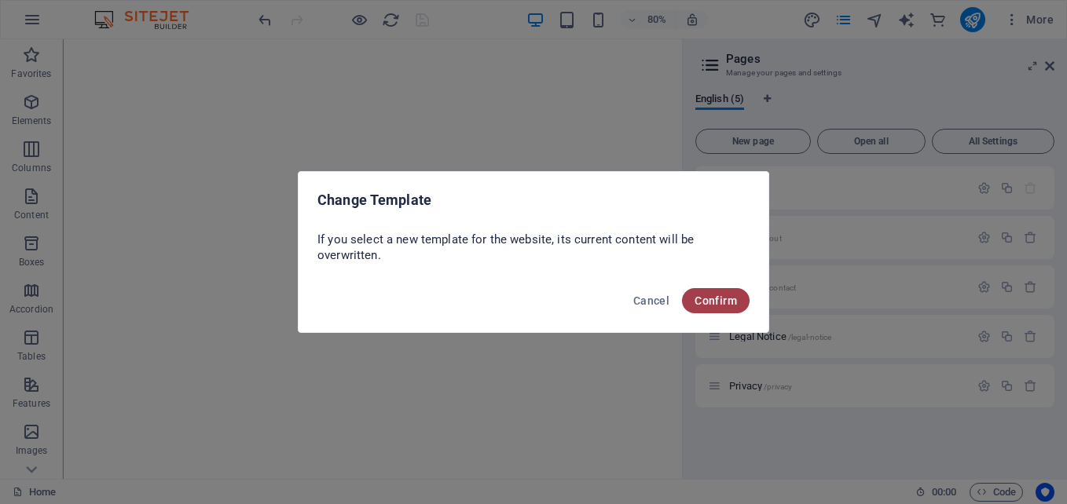
click at [713, 292] on button "Confirm" at bounding box center [716, 300] width 68 height 25
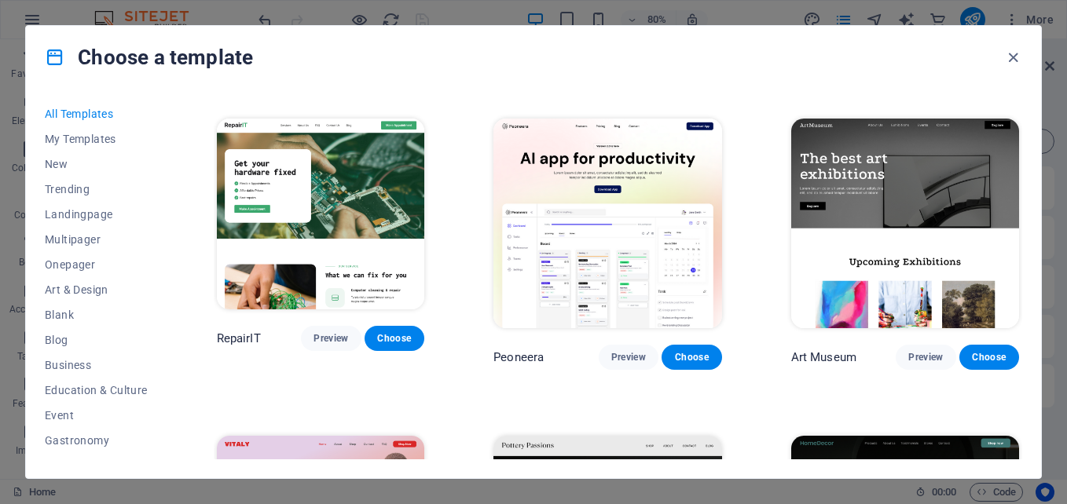
scroll to position [305, 0]
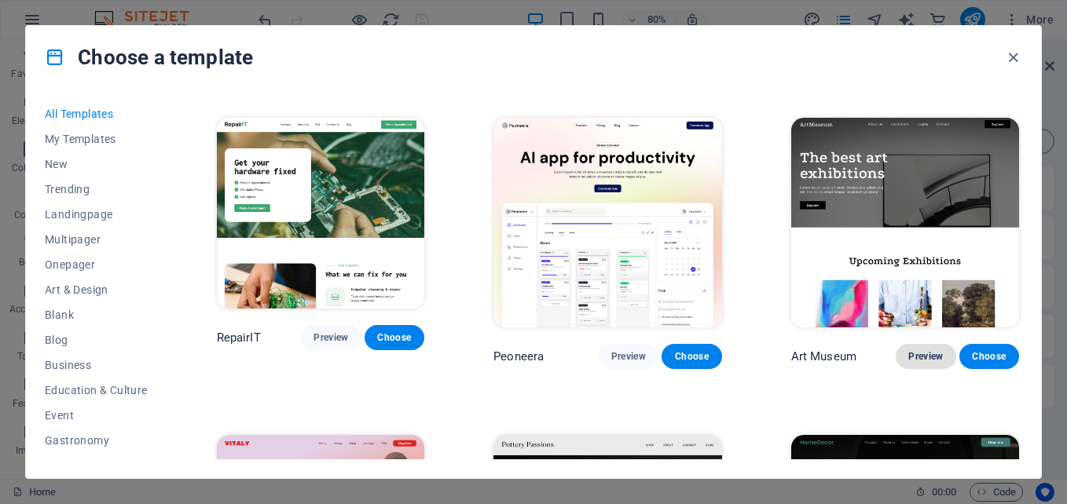
click at [921, 350] on span "Preview" at bounding box center [925, 356] width 35 height 13
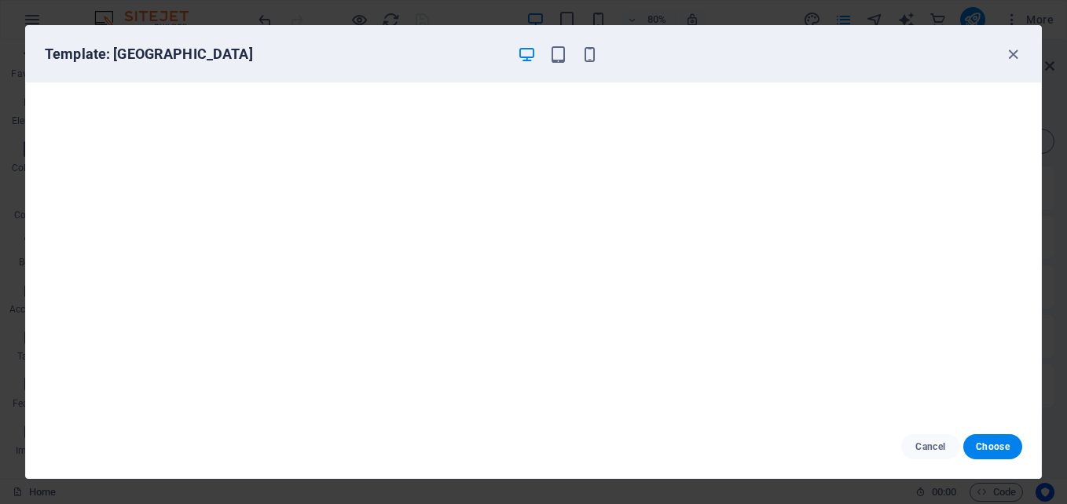
scroll to position [0, 0]
